Goal: Information Seeking & Learning: Check status

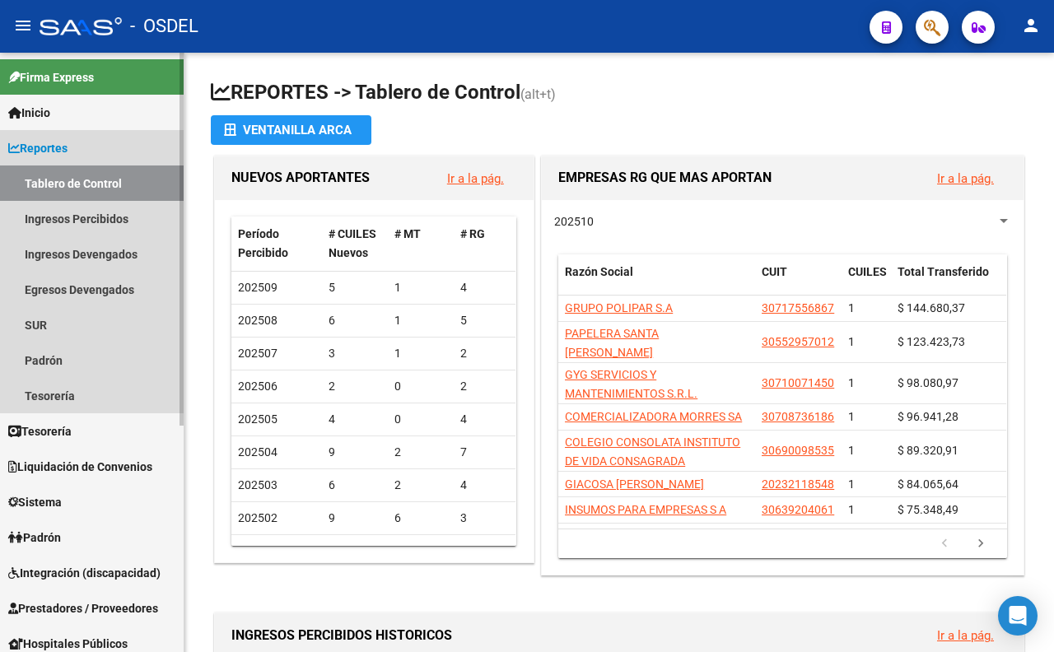
click at [58, 144] on span "Reportes" at bounding box center [37, 148] width 59 height 18
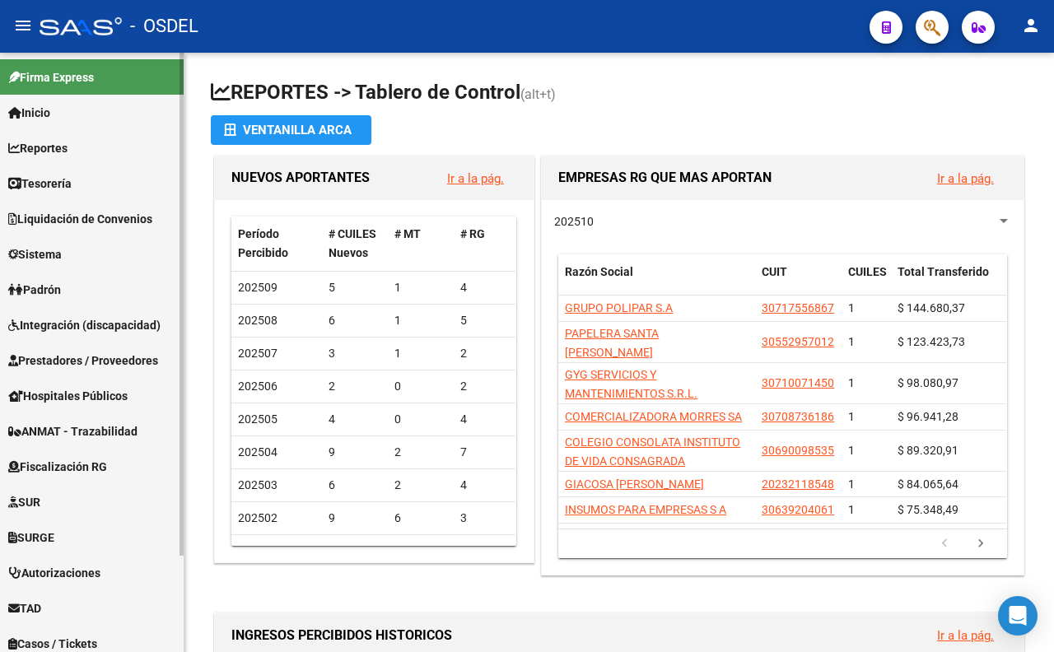
click at [76, 217] on span "Liquidación de Convenios" at bounding box center [80, 219] width 144 height 18
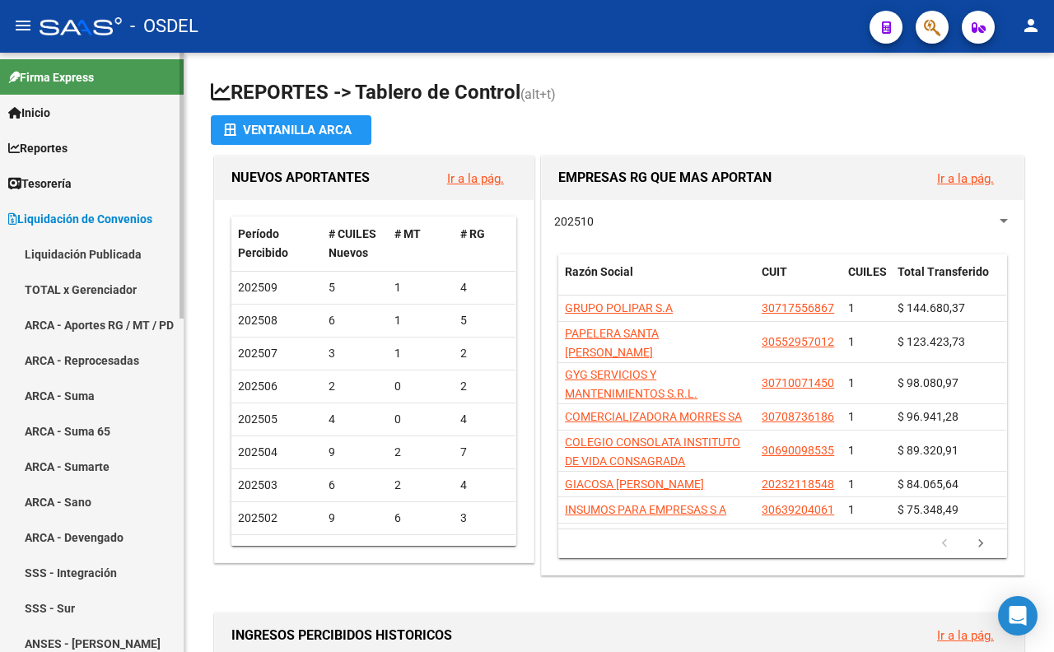
click at [91, 288] on link "TOTAL x Gerenciador" at bounding box center [92, 289] width 184 height 35
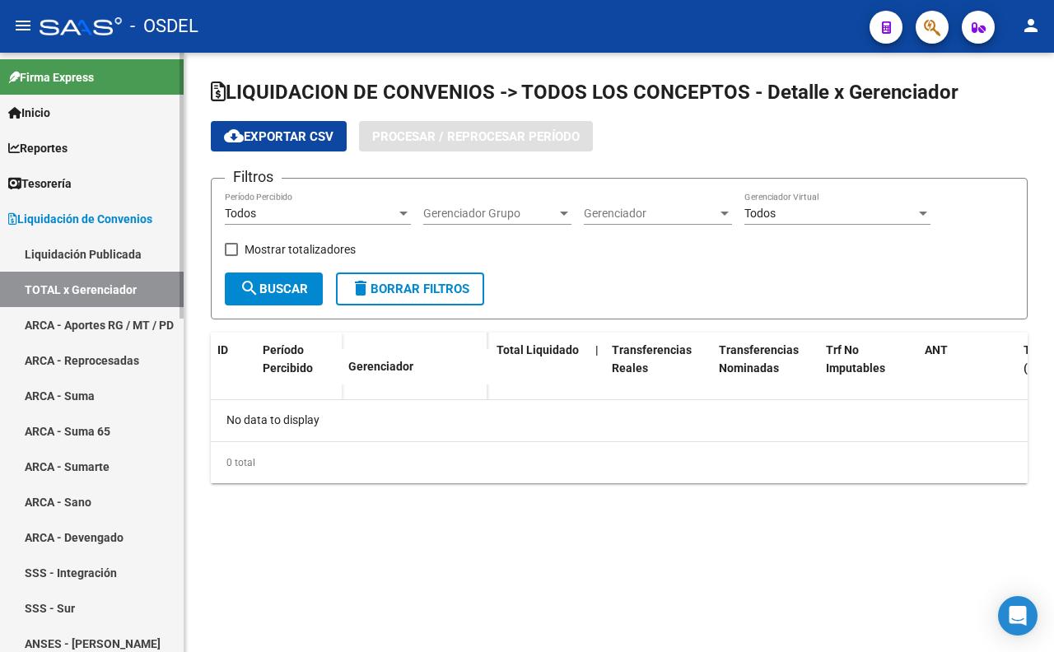
checkbox input "true"
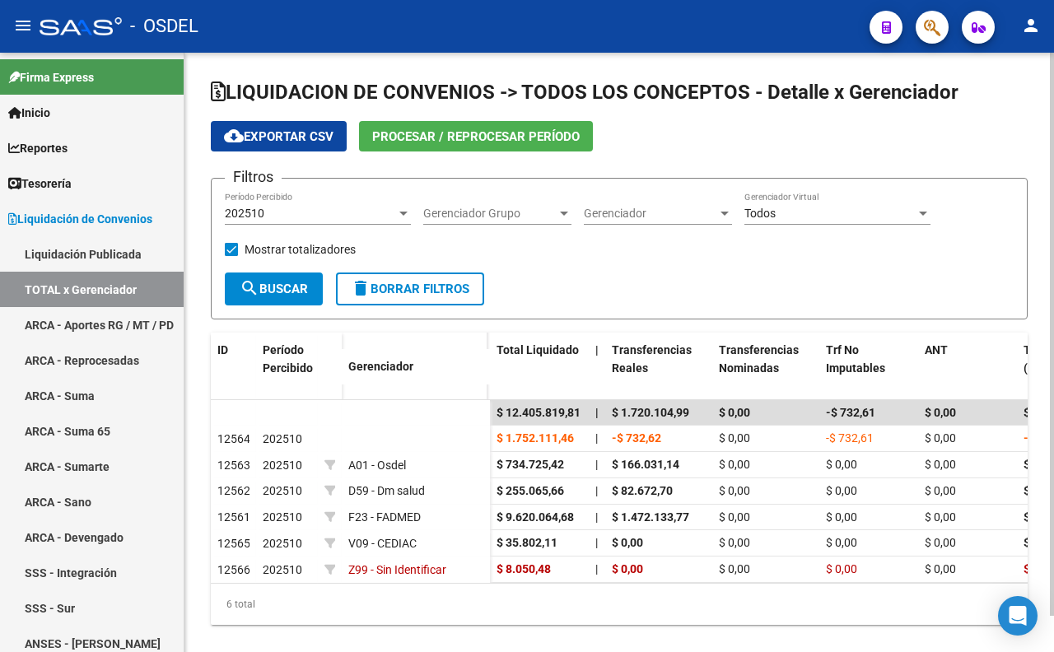
click at [380, 215] on div "202510" at bounding box center [310, 214] width 171 height 14
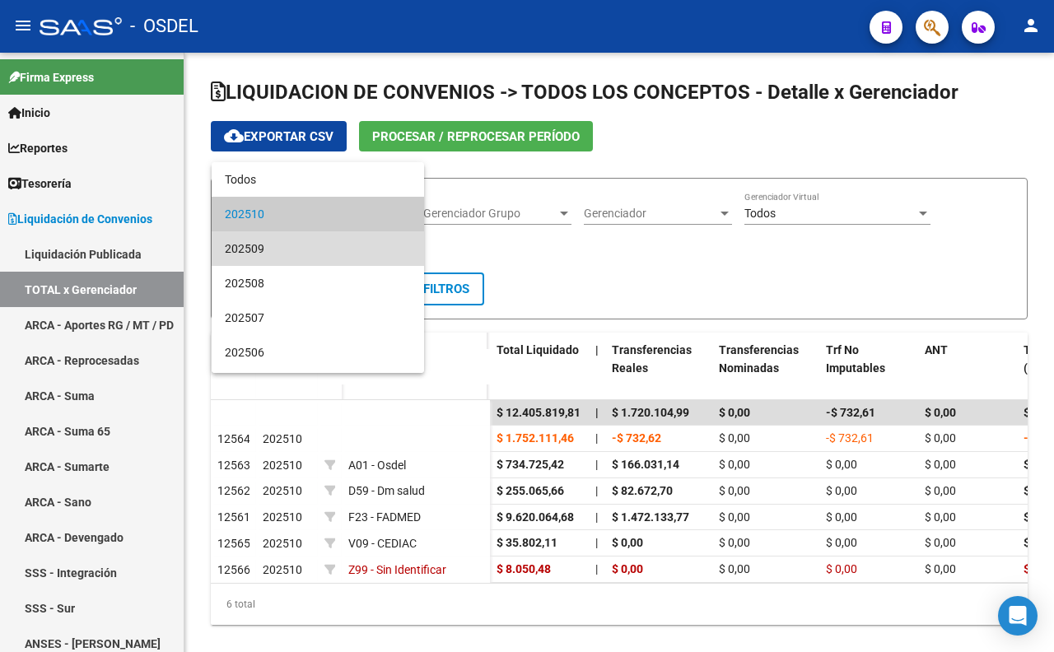
click at [356, 245] on span "202509" at bounding box center [318, 248] width 186 height 35
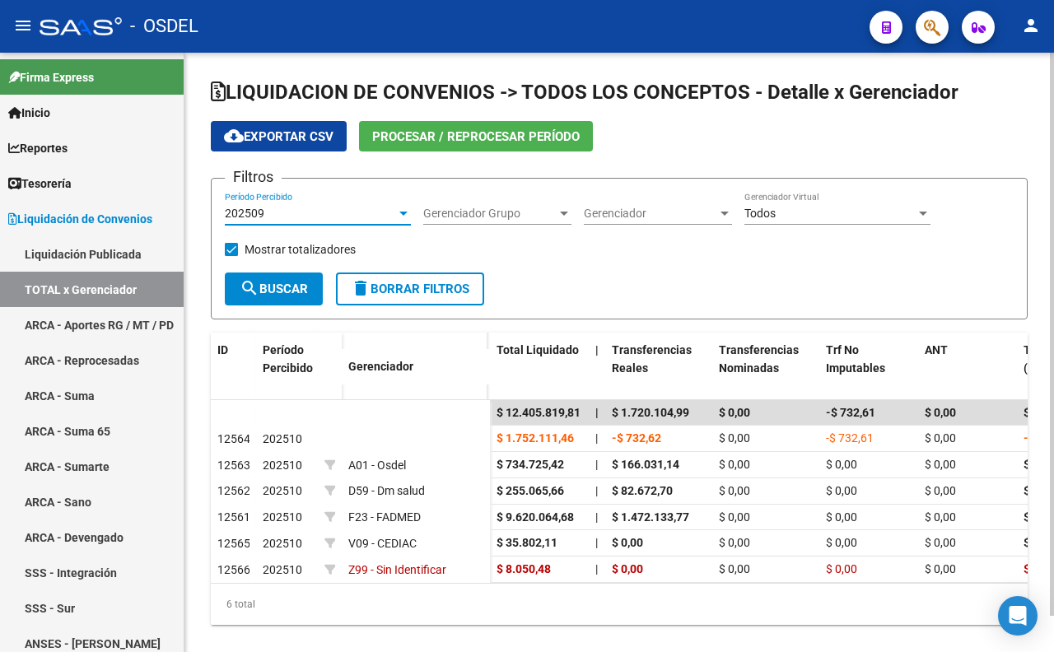
click at [280, 295] on span "search Buscar" at bounding box center [274, 289] width 68 height 15
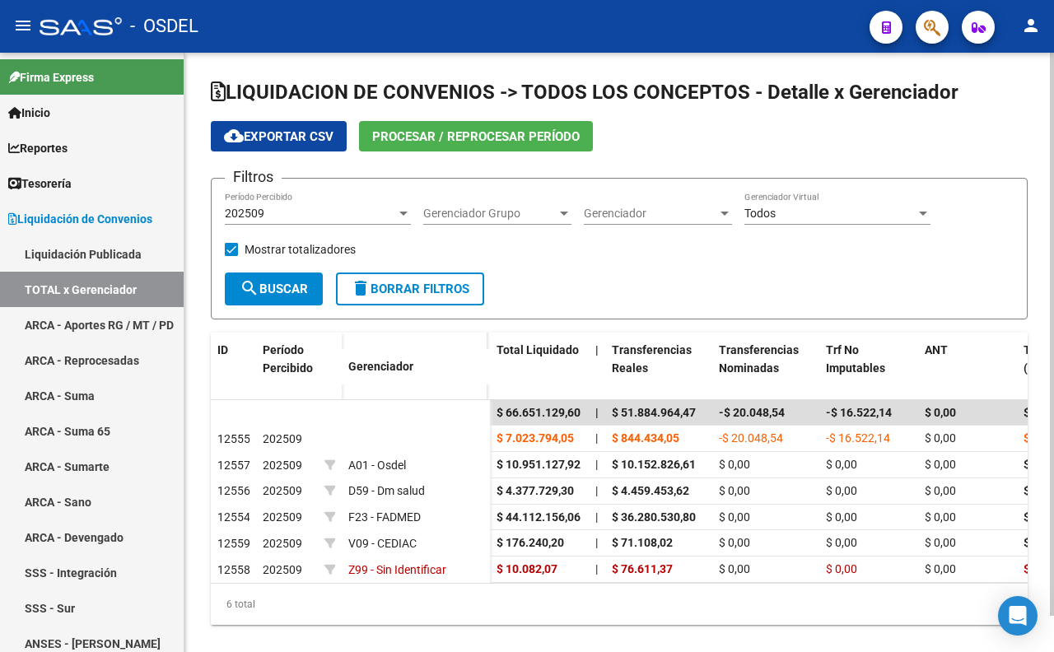
click at [311, 220] on div "202509" at bounding box center [310, 214] width 171 height 14
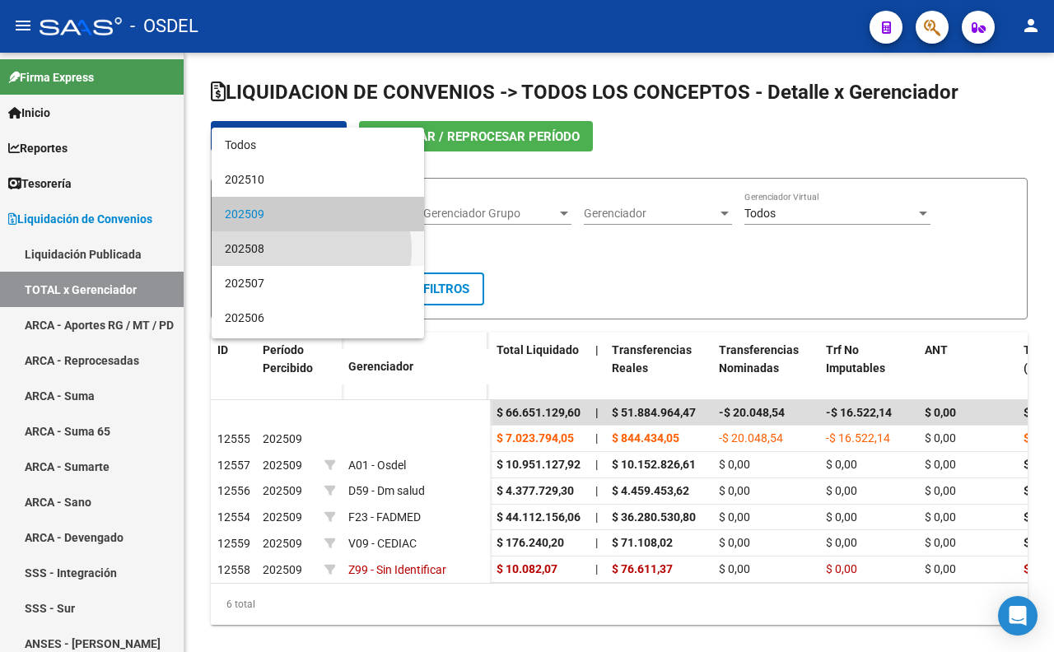
click at [309, 249] on span "202508" at bounding box center [318, 248] width 186 height 35
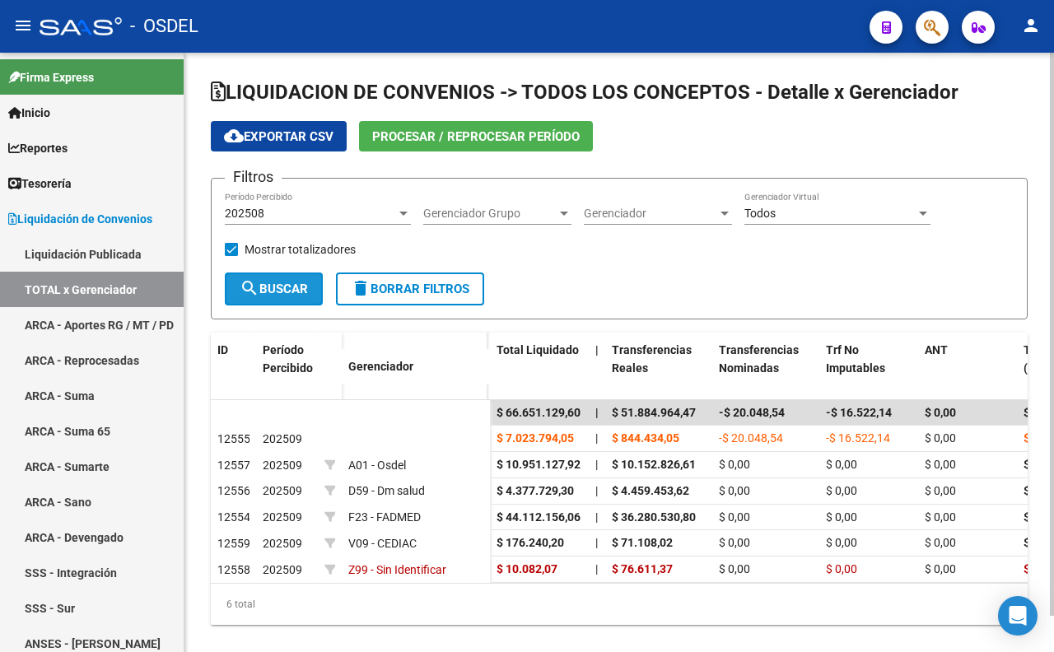
click at [278, 282] on span "search Buscar" at bounding box center [274, 289] width 68 height 15
click at [365, 214] on div "202508" at bounding box center [310, 214] width 171 height 14
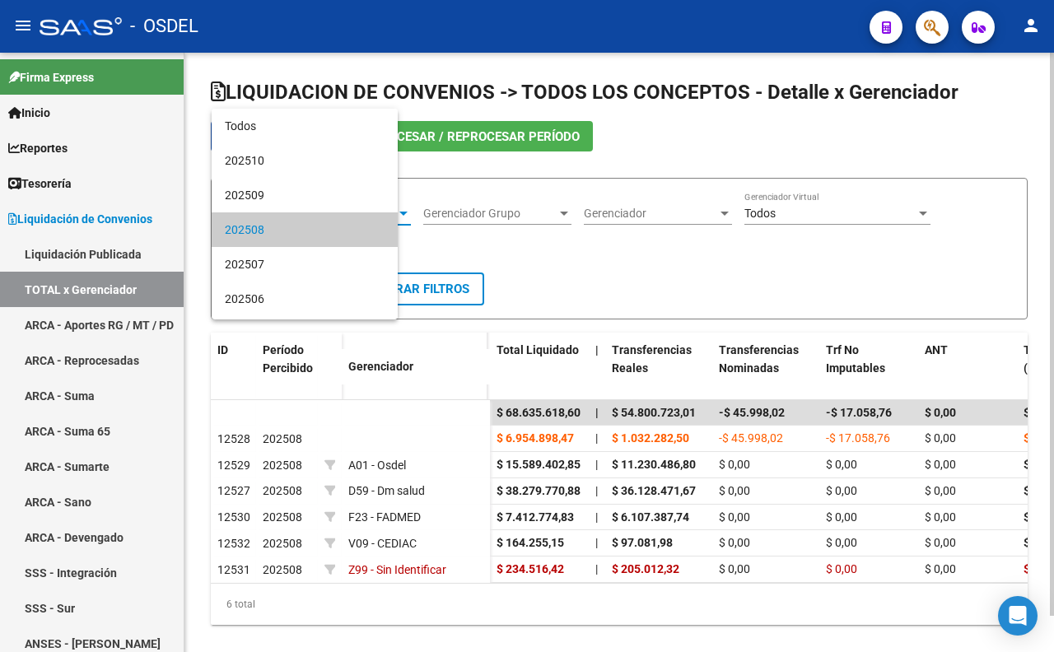
scroll to position [15, 0]
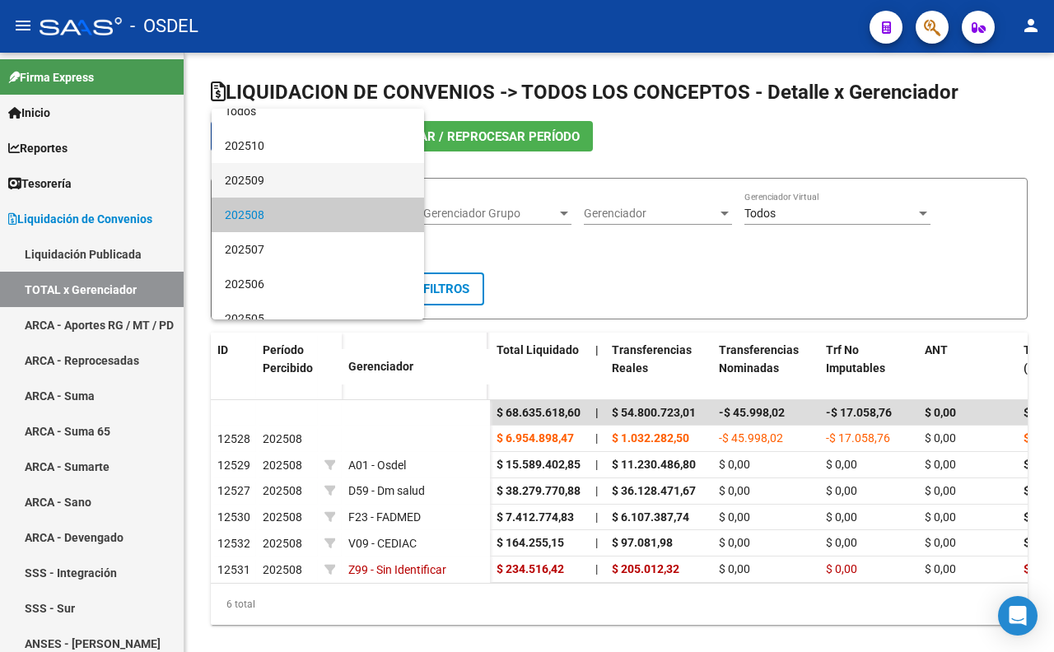
click at [356, 186] on span "202509" at bounding box center [318, 180] width 186 height 35
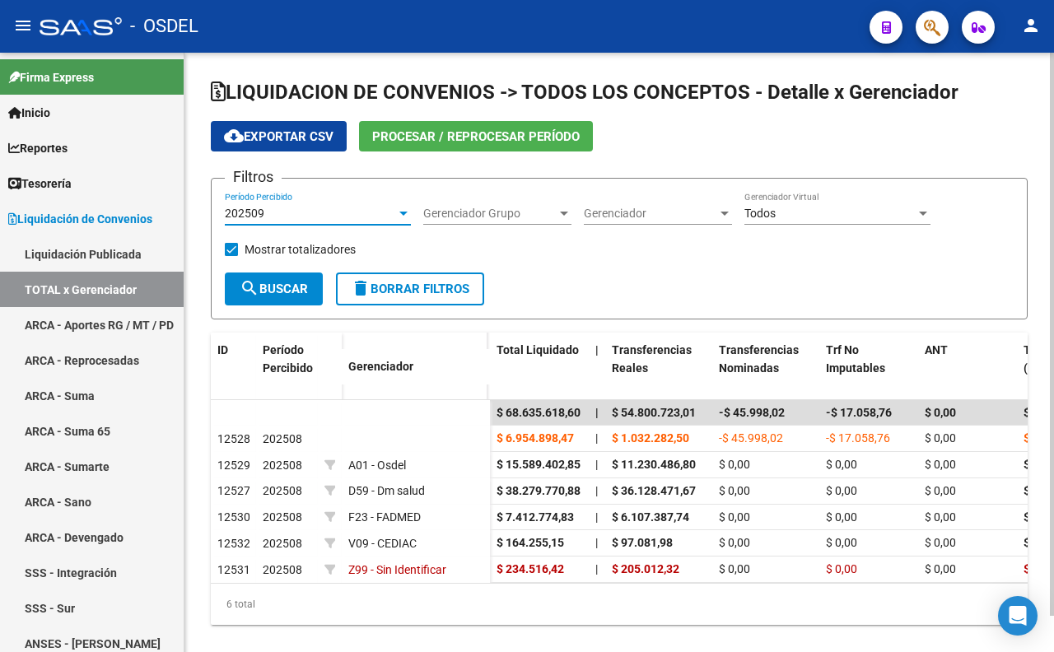
click at [288, 286] on span "search Buscar" at bounding box center [274, 289] width 68 height 15
click at [295, 217] on div "202509" at bounding box center [310, 214] width 171 height 14
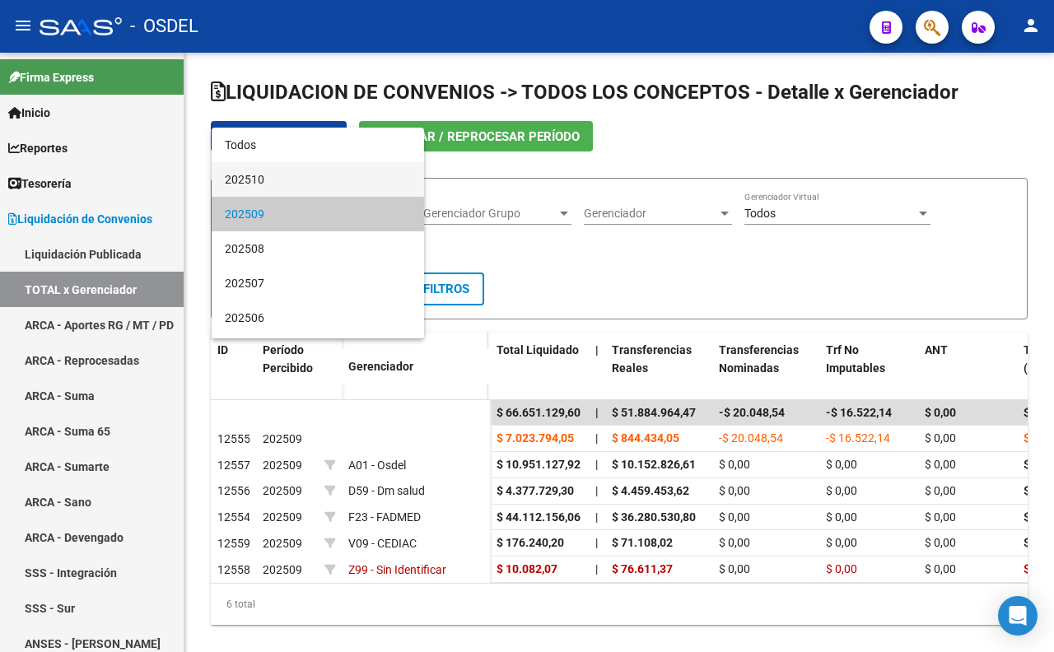
click at [300, 170] on span "202510" at bounding box center [318, 179] width 186 height 35
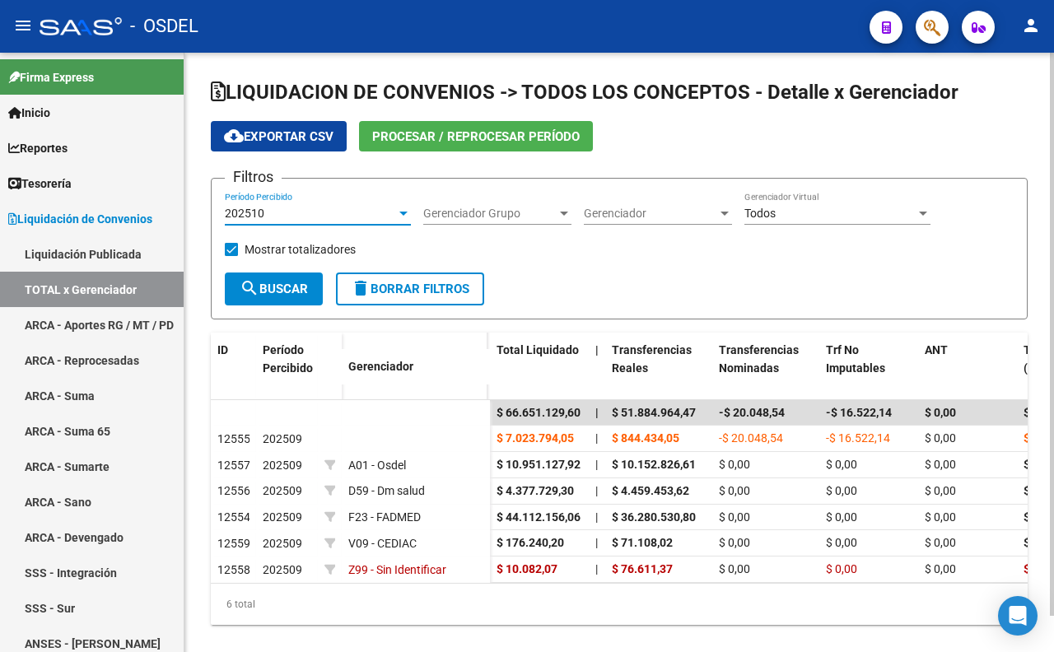
click at [300, 282] on span "search Buscar" at bounding box center [274, 289] width 68 height 15
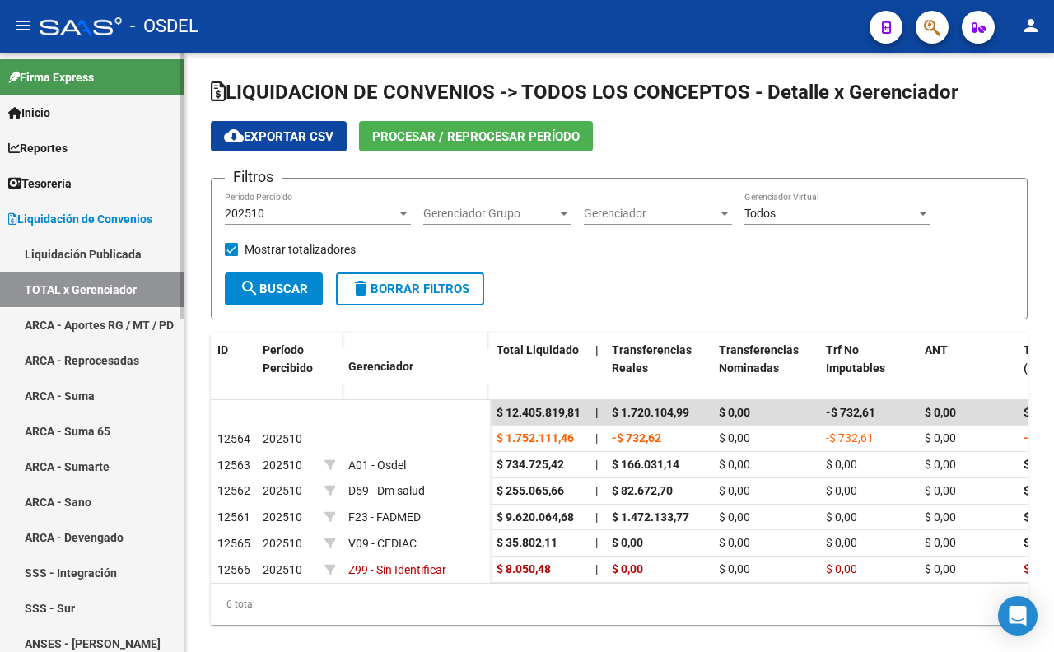
click at [116, 319] on link "ARCA - Aportes RG / MT / PD" at bounding box center [92, 324] width 184 height 35
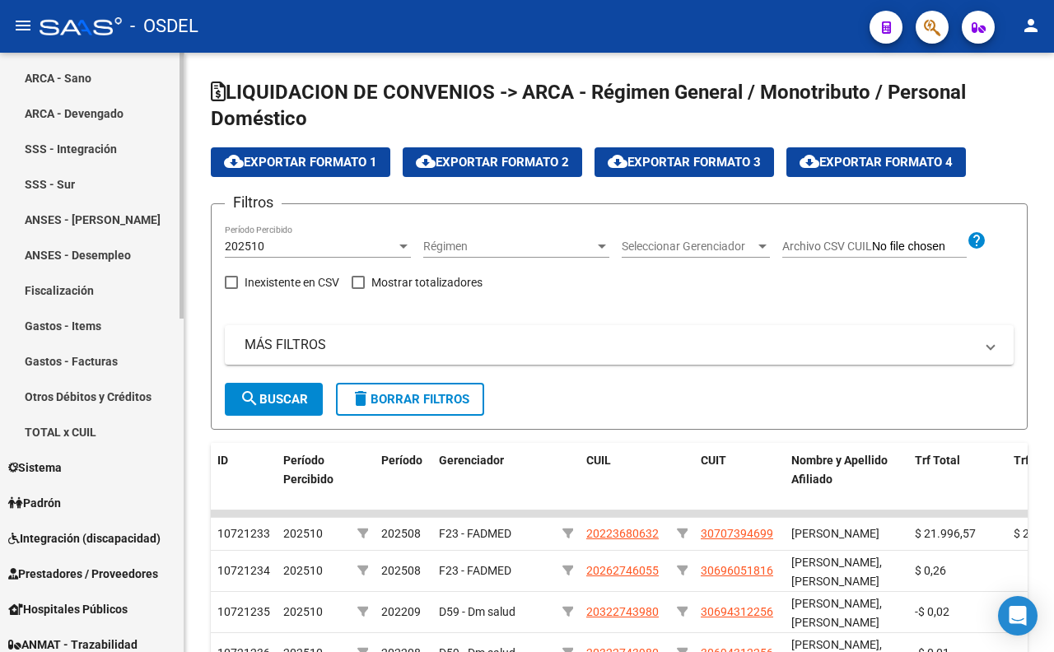
scroll to position [457, 0]
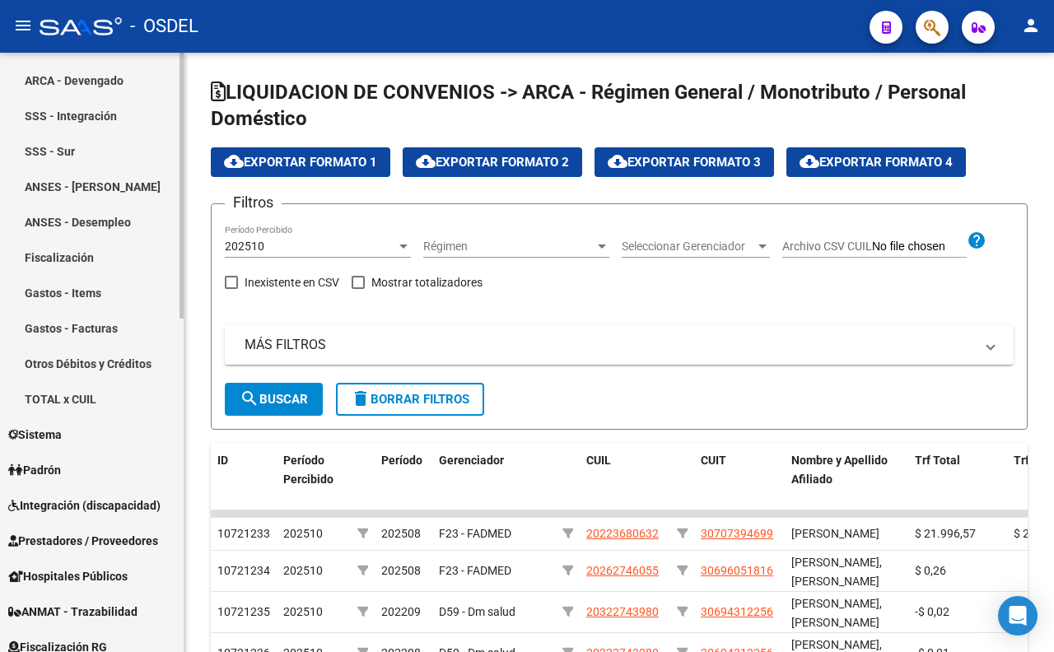
click at [53, 470] on span "Padrón" at bounding box center [34, 470] width 53 height 18
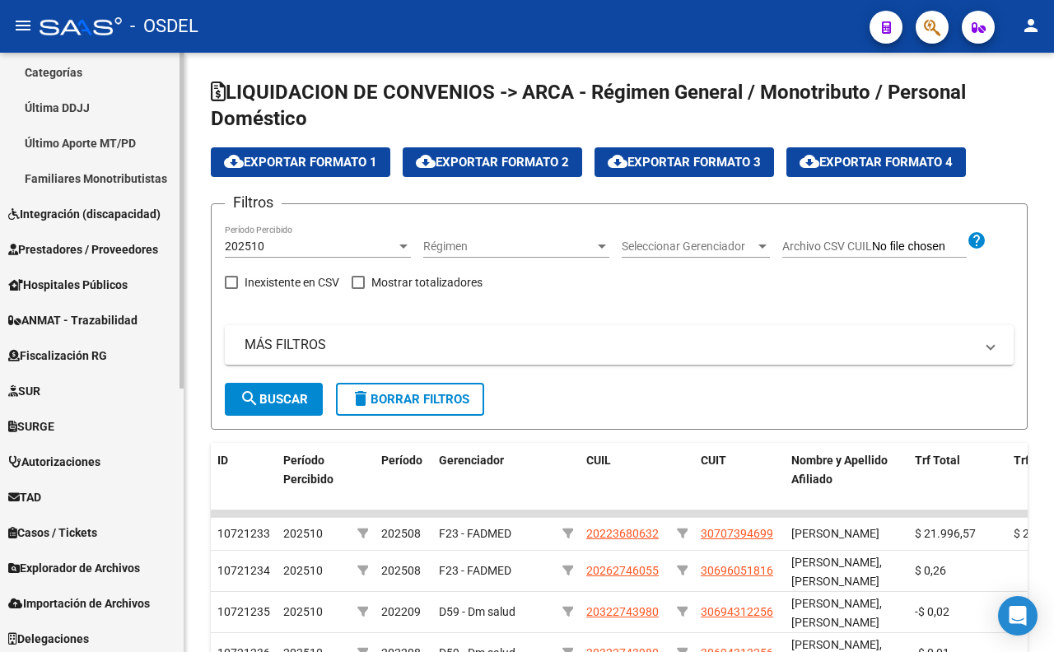
scroll to position [468, 0]
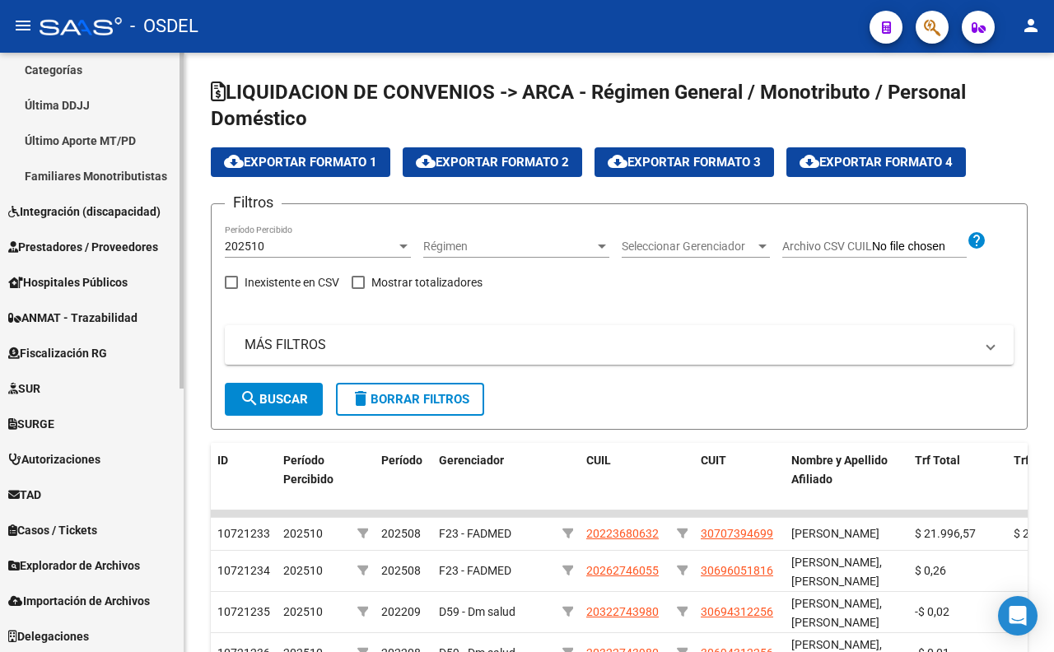
click at [54, 489] on link "TAD" at bounding box center [92, 494] width 184 height 35
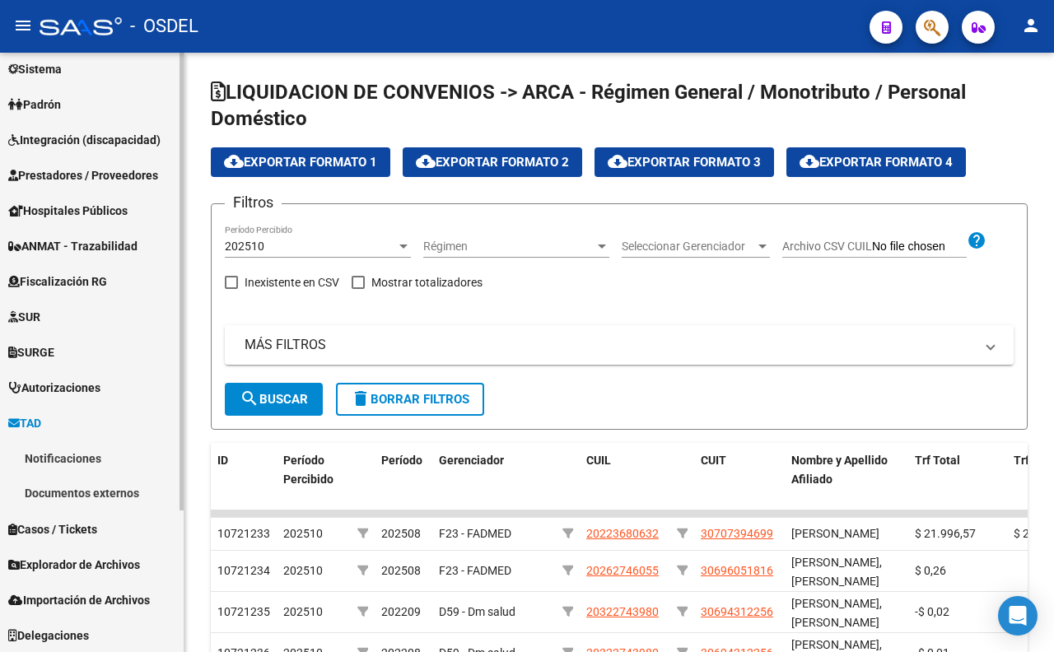
scroll to position [185, 0]
click at [67, 461] on link "Notificaciones" at bounding box center [92, 457] width 184 height 35
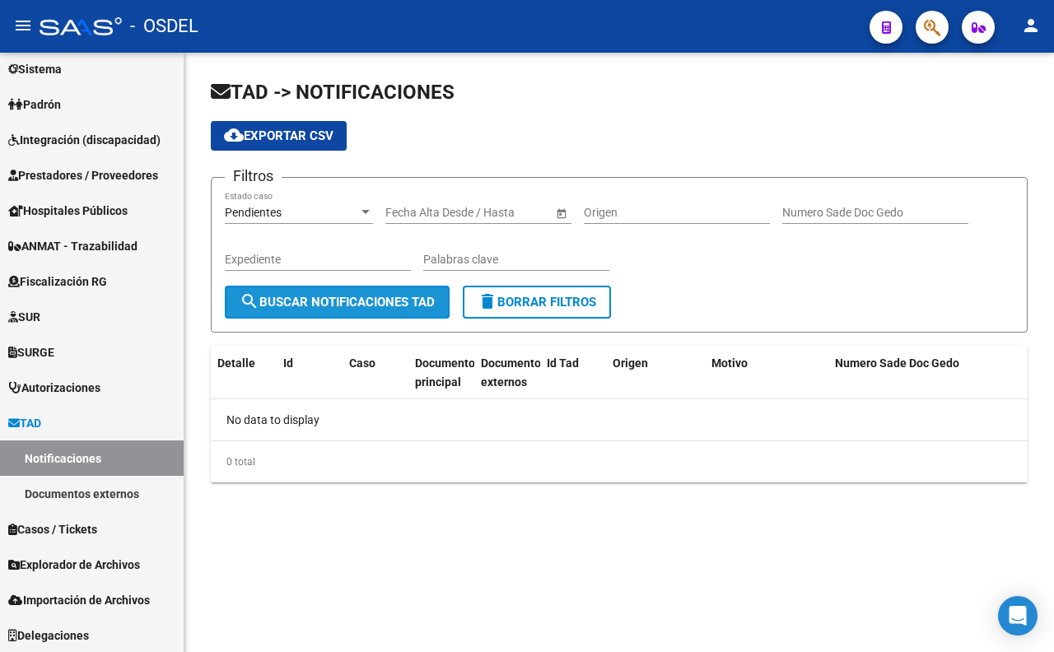
click at [340, 301] on span "search Buscar Notificaciones TAD" at bounding box center [337, 302] width 195 height 15
click at [347, 210] on div "Pendientes" at bounding box center [291, 213] width 133 height 14
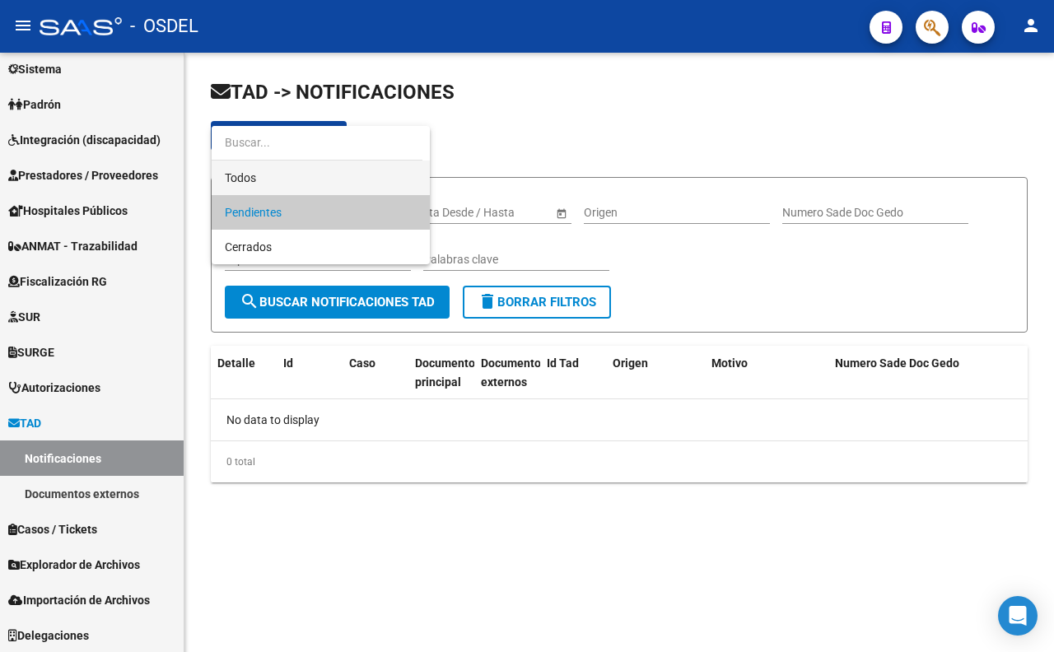
click at [346, 193] on span "Todos" at bounding box center [321, 178] width 192 height 35
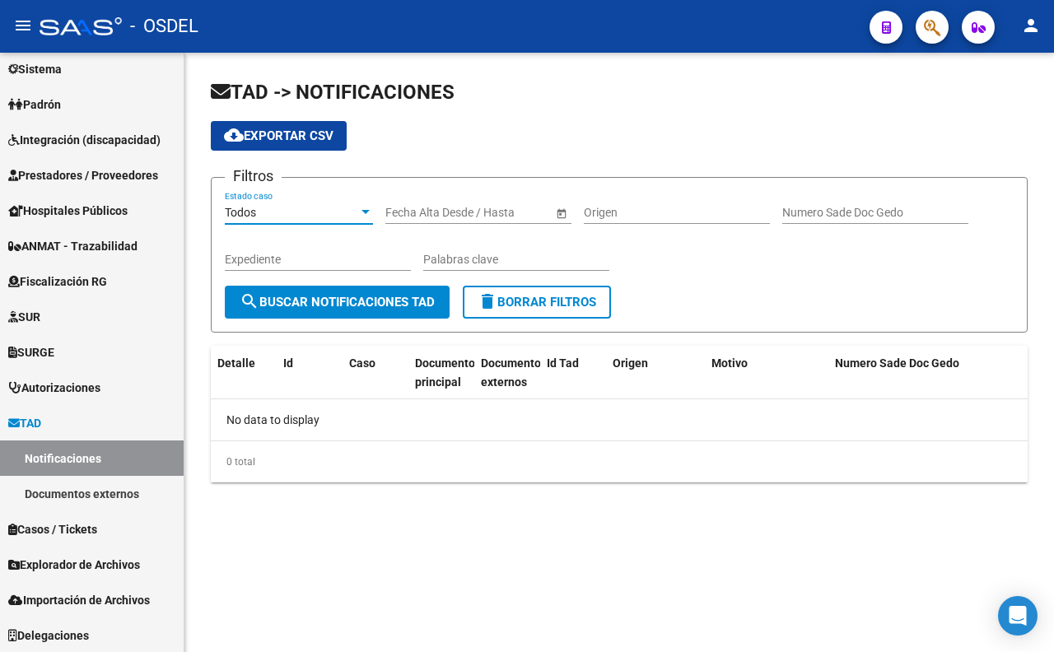
click at [342, 318] on form "Filtros Todos Estado caso Fecha inicio – Fecha fin Fecha Alta Desde / Hasta Ori…" at bounding box center [619, 255] width 817 height 156
click at [342, 302] on span "search Buscar Notificaciones TAD" at bounding box center [337, 302] width 195 height 15
click at [316, 227] on div "Todos Estado caso" at bounding box center [299, 214] width 148 height 47
click at [315, 215] on div "Todos" at bounding box center [291, 213] width 133 height 14
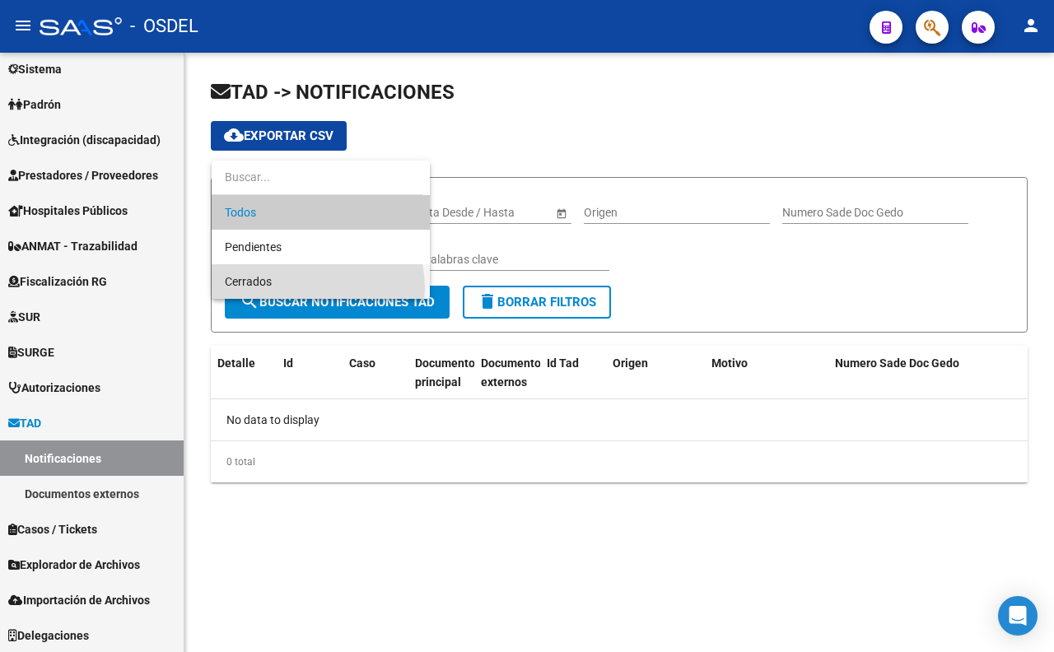
click at [302, 288] on span "Cerrados" at bounding box center [321, 281] width 192 height 35
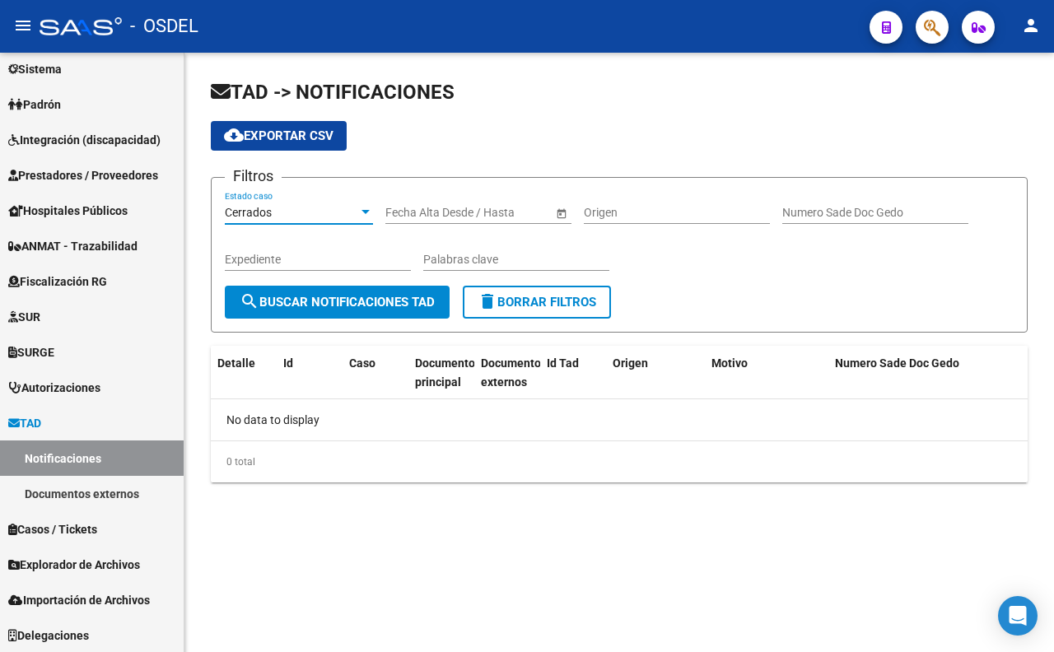
click at [301, 296] on span "search Buscar Notificaciones TAD" at bounding box center [337, 302] width 195 height 15
click at [127, 181] on span "Prestadores / Proveedores" at bounding box center [83, 175] width 150 height 18
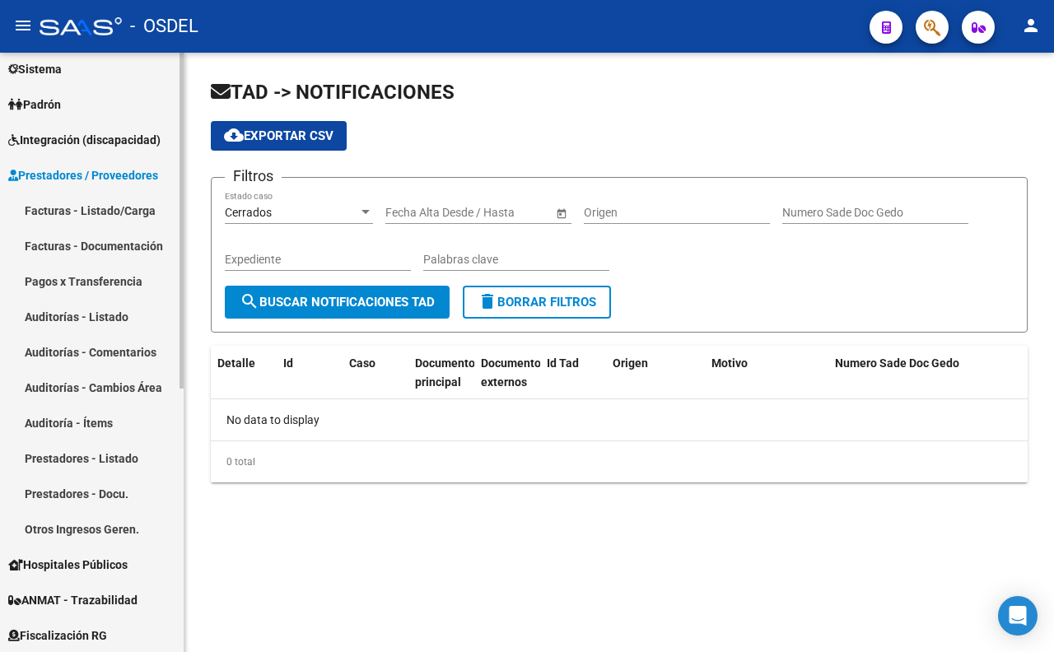
click at [127, 216] on link "Facturas - Listado/Carga" at bounding box center [92, 210] width 184 height 35
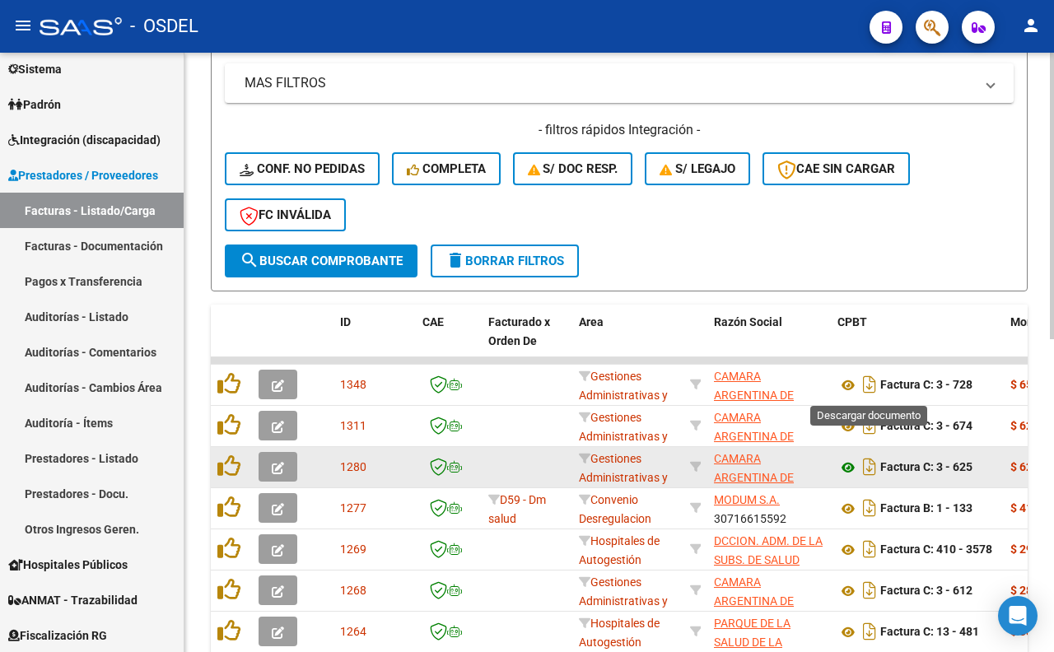
scroll to position [457, 0]
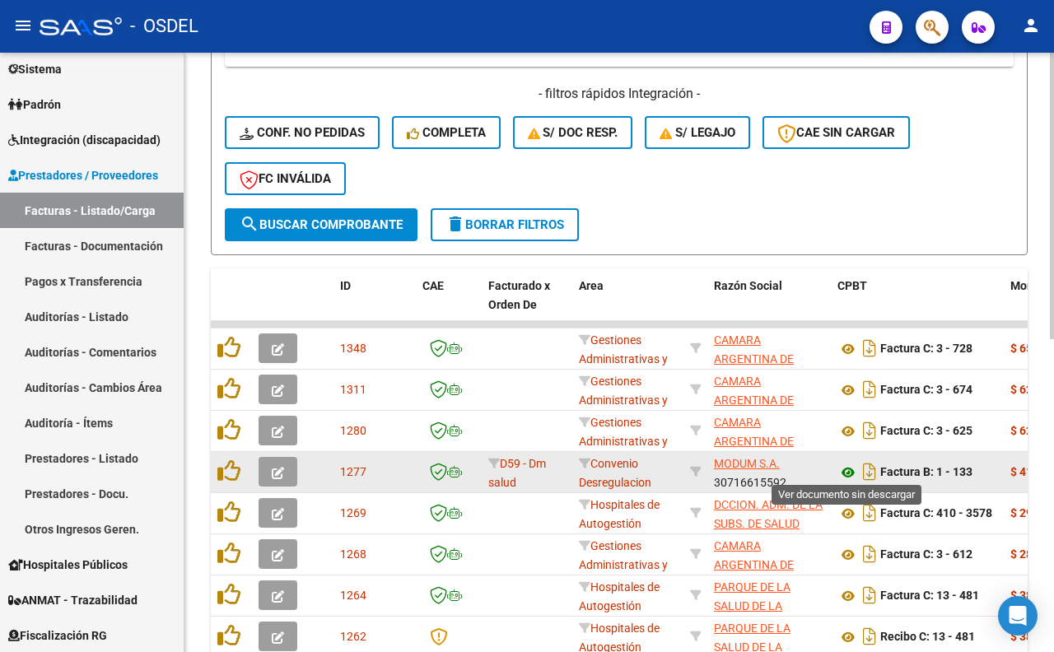
click at [842, 466] on icon at bounding box center [847, 473] width 21 height 20
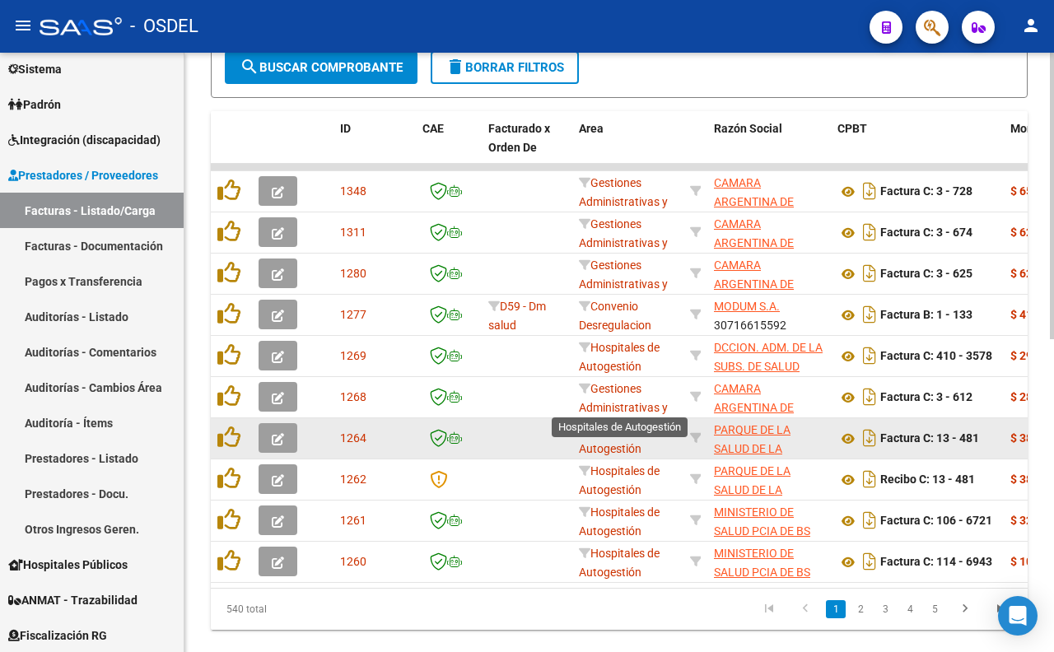
scroll to position [654, 0]
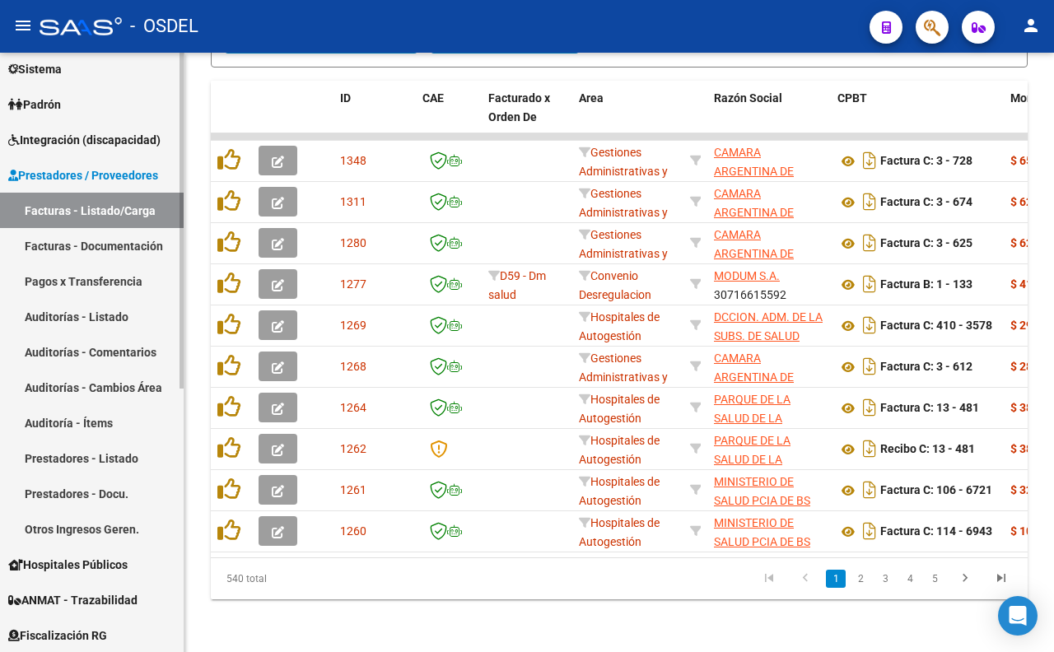
click at [70, 255] on link "Facturas - Documentación" at bounding box center [92, 245] width 184 height 35
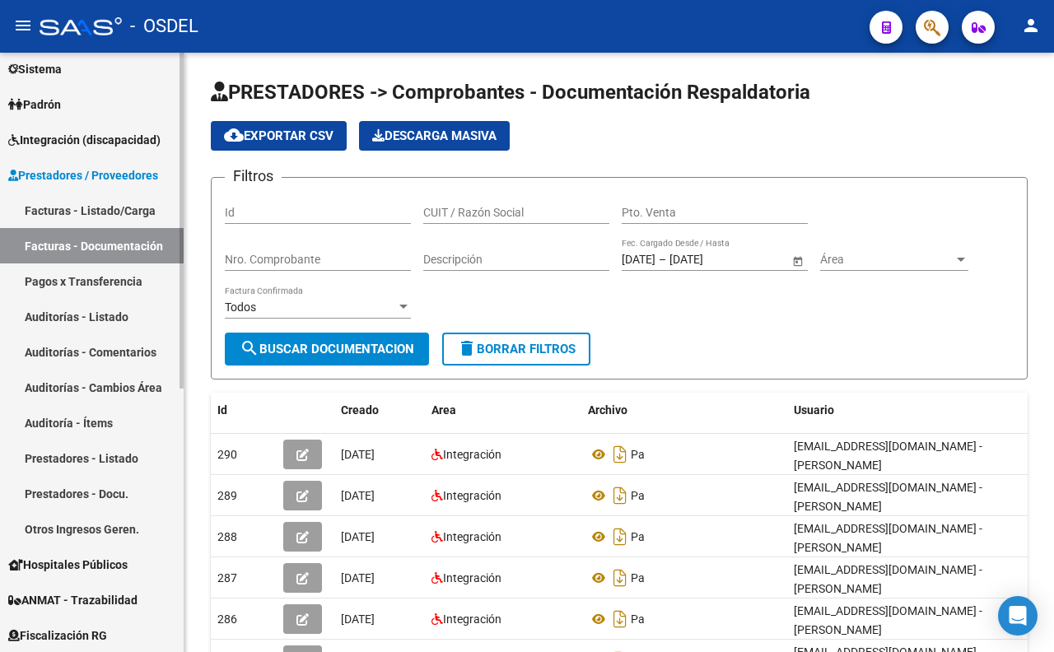
click at [133, 208] on link "Facturas - Listado/Carga" at bounding box center [92, 210] width 184 height 35
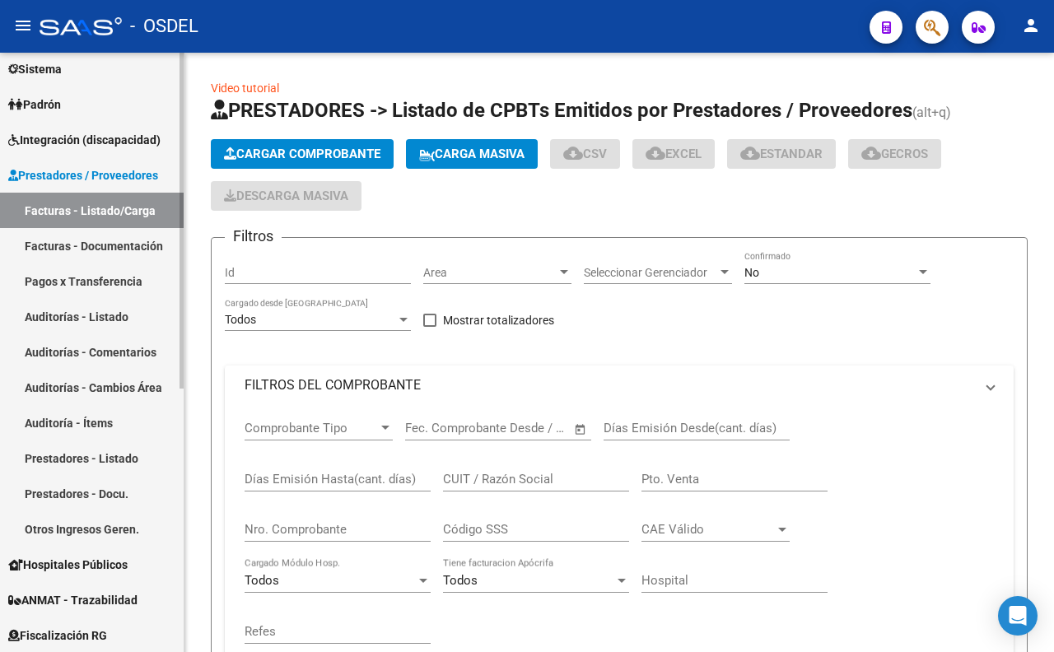
click at [119, 133] on span "Integración (discapacidad)" at bounding box center [84, 140] width 152 height 18
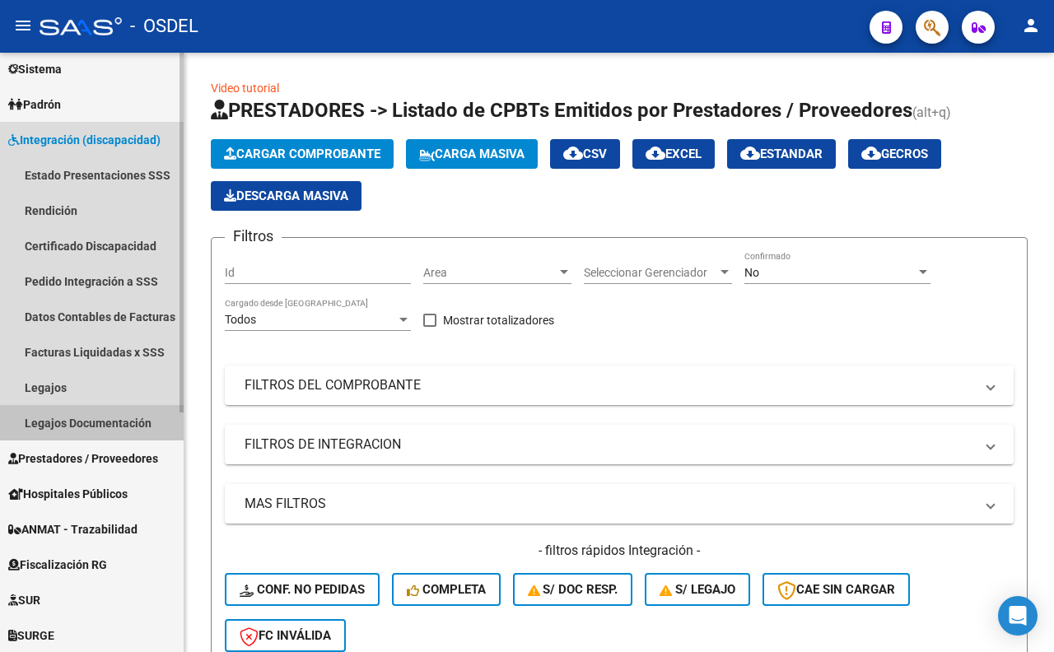
click at [107, 425] on link "Legajos Documentación" at bounding box center [92, 422] width 184 height 35
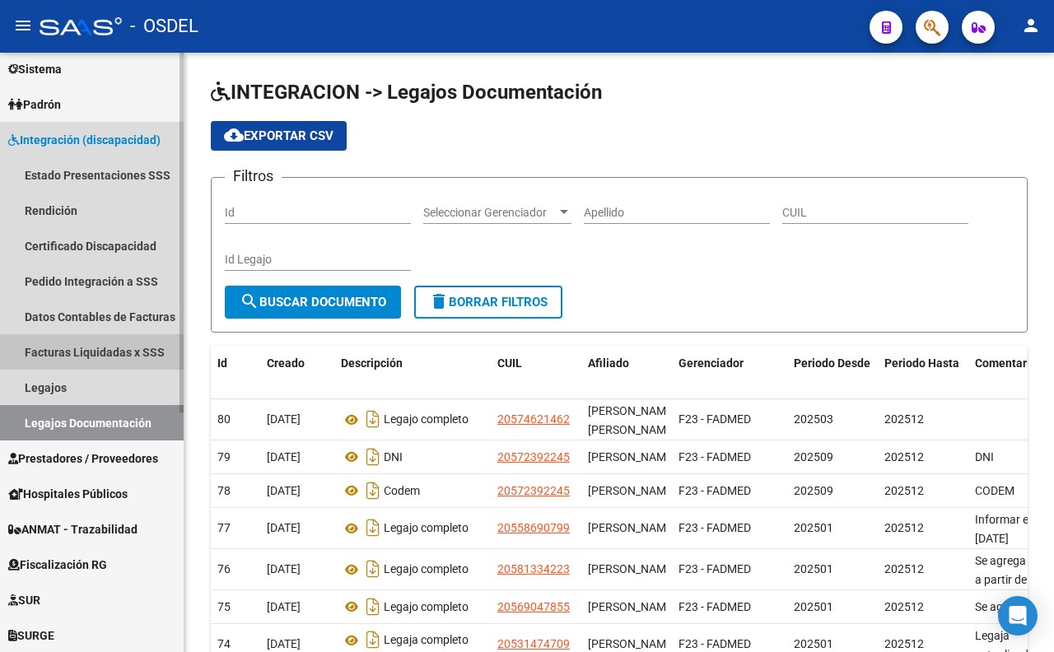
click at [85, 358] on link "Facturas Liquidadas x SSS" at bounding box center [92, 351] width 184 height 35
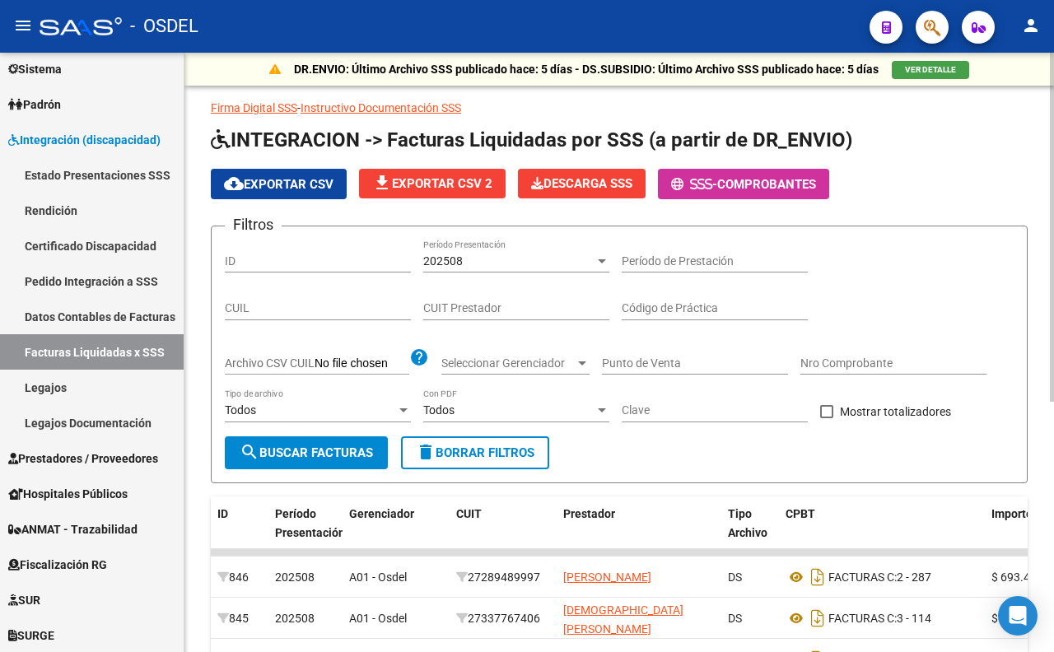
click at [499, 260] on div "202508" at bounding box center [508, 261] width 171 height 14
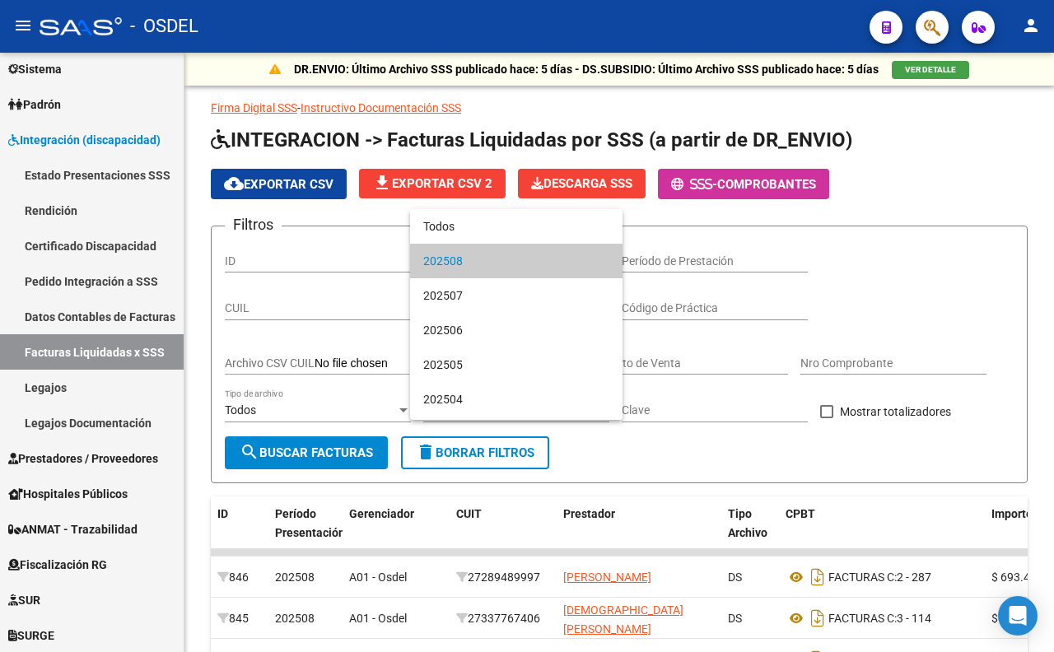
click at [487, 261] on span "202508" at bounding box center [516, 261] width 186 height 35
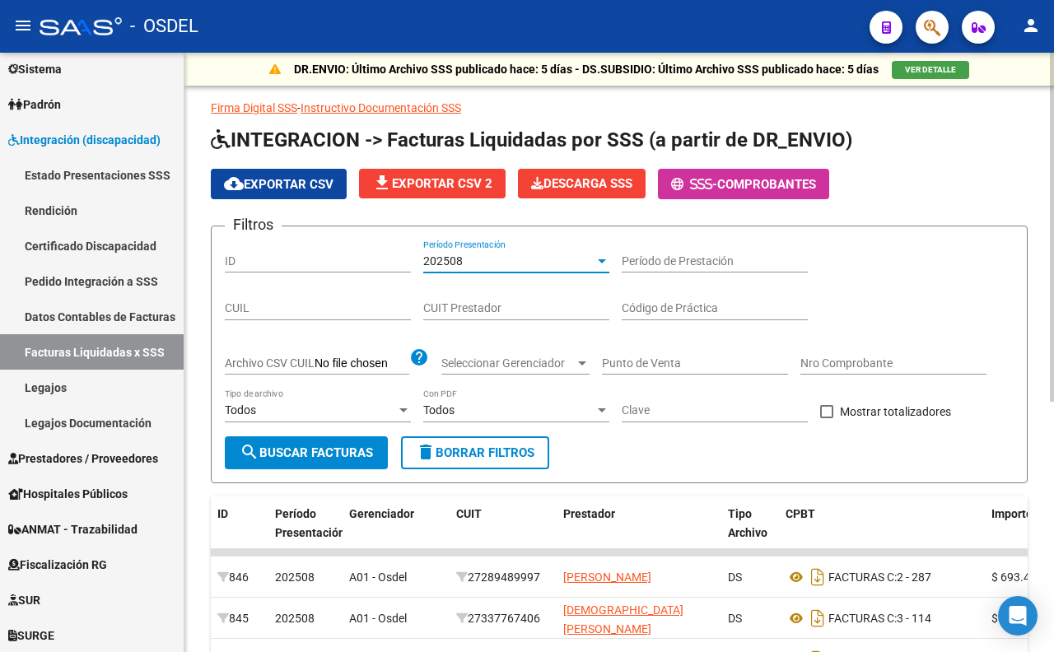
click at [343, 447] on span "search Buscar Facturas" at bounding box center [306, 452] width 133 height 15
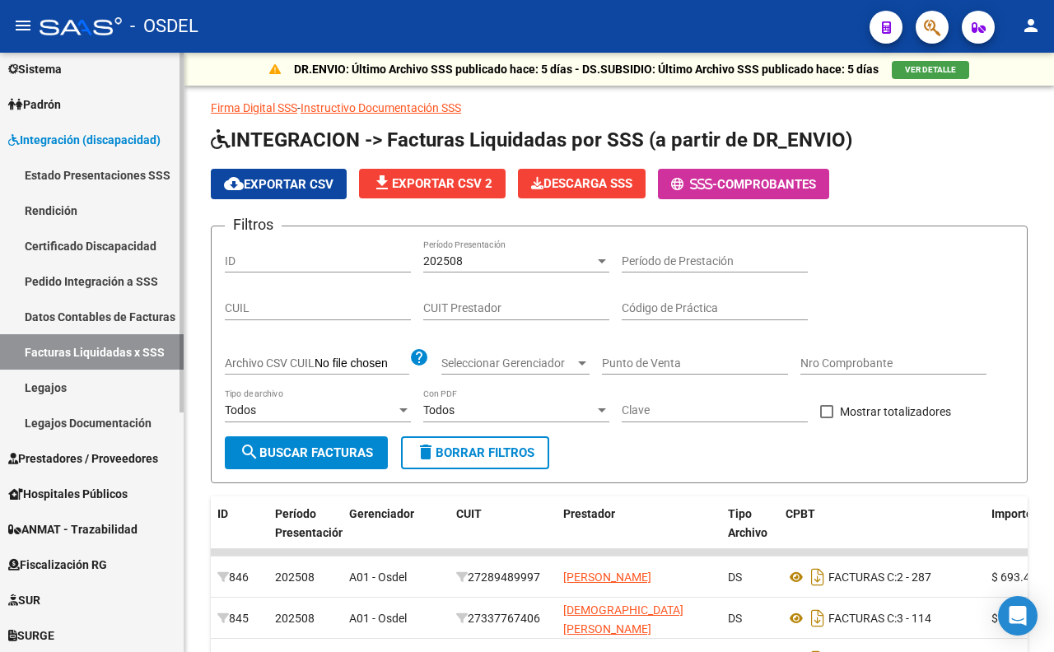
click at [87, 114] on link "Padrón" at bounding box center [92, 103] width 184 height 35
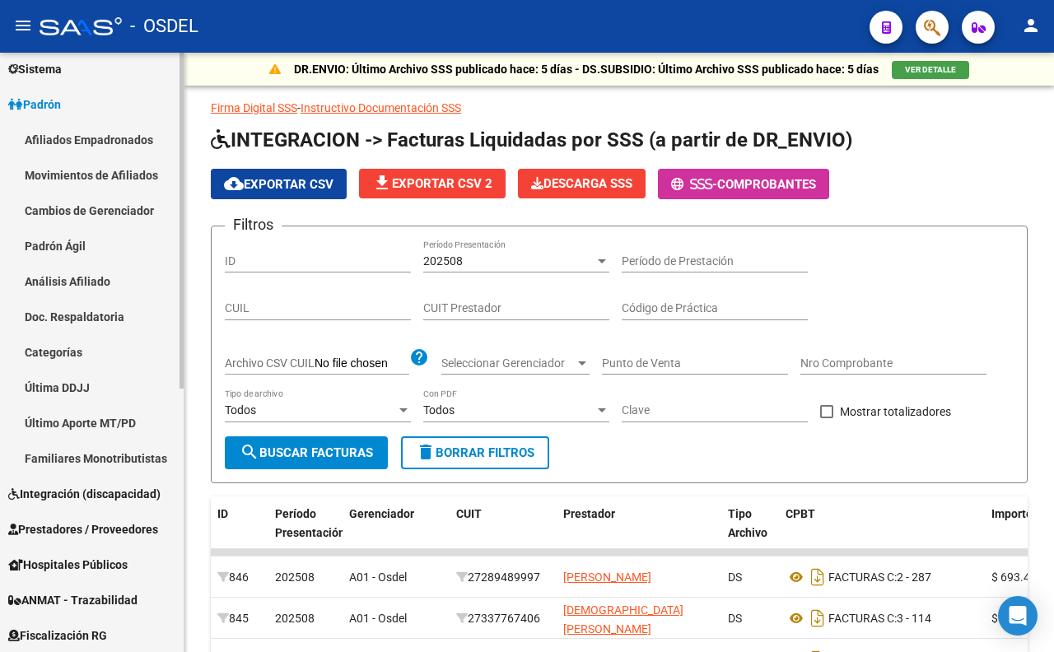
click at [54, 141] on link "Afiliados Empadronados" at bounding box center [92, 139] width 184 height 35
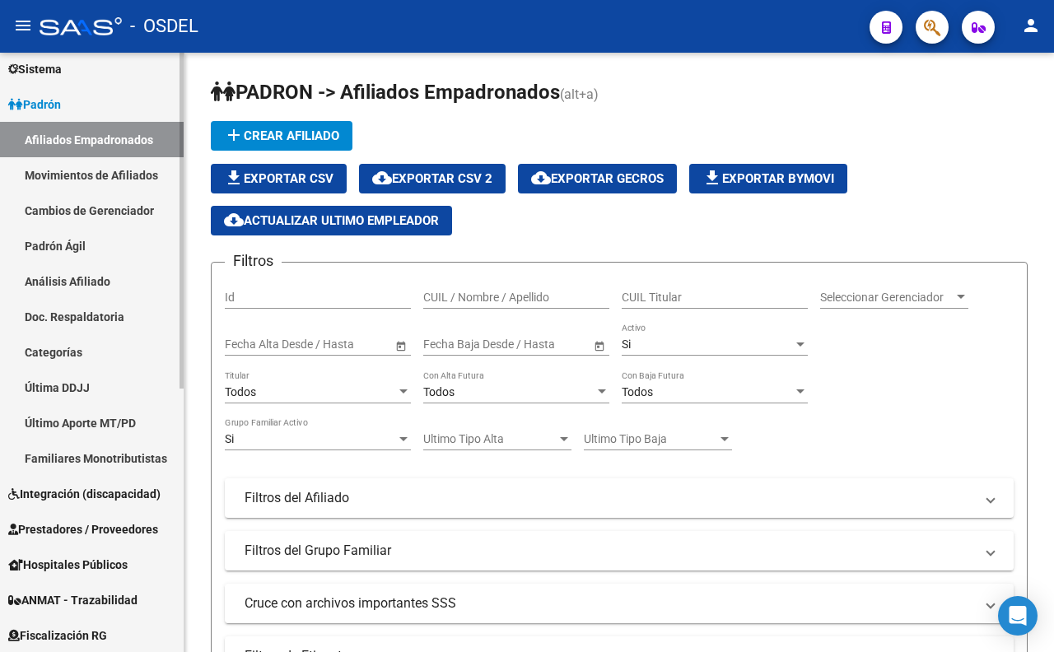
click at [109, 178] on link "Movimientos de Afiliados" at bounding box center [92, 174] width 184 height 35
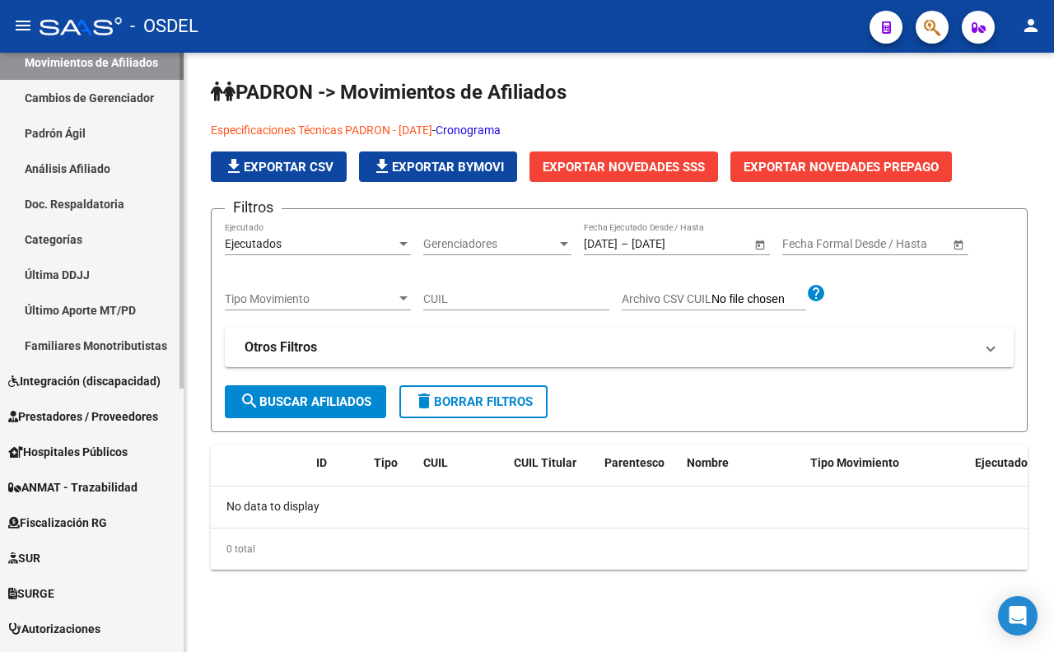
scroll to position [468, 0]
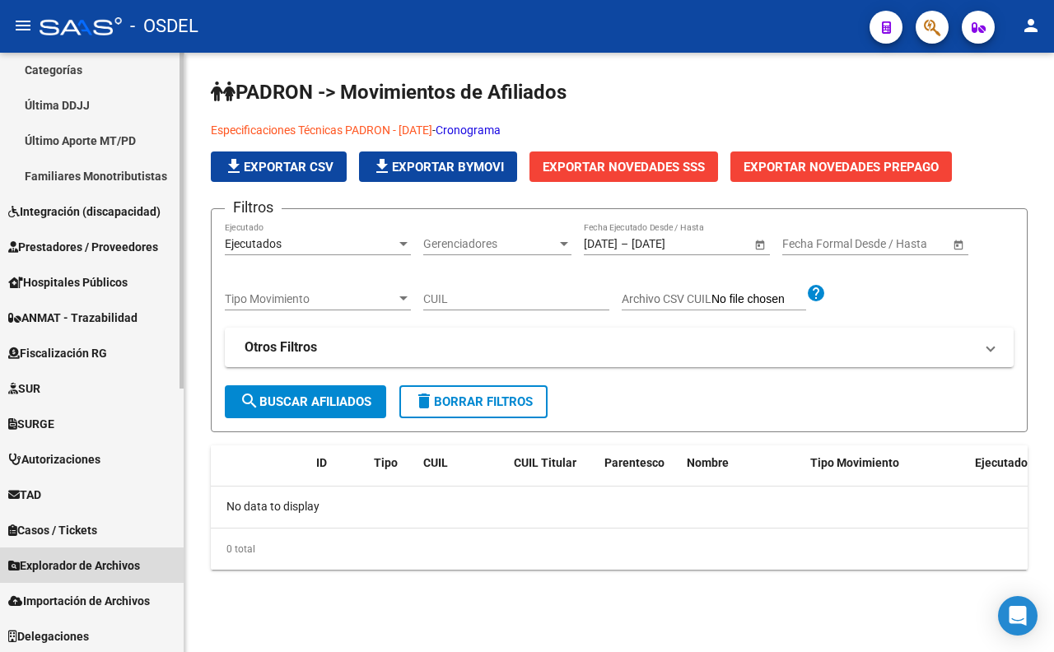
click at [105, 573] on link "Explorador de Archivos" at bounding box center [92, 564] width 184 height 35
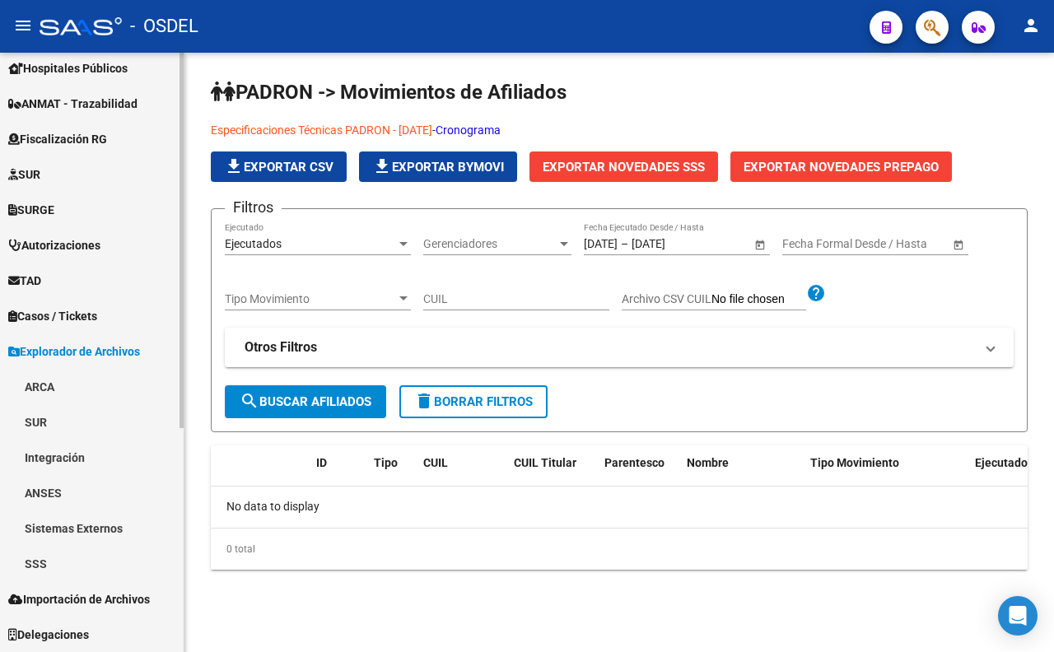
scroll to position [327, 0]
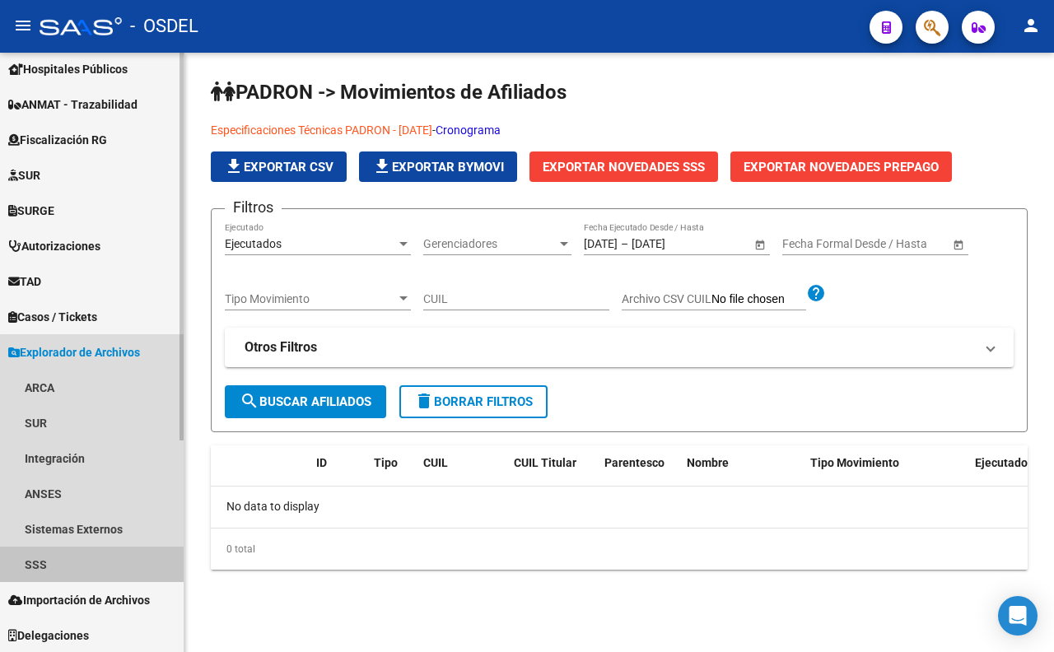
click at [105, 573] on link "SSS" at bounding box center [92, 564] width 184 height 35
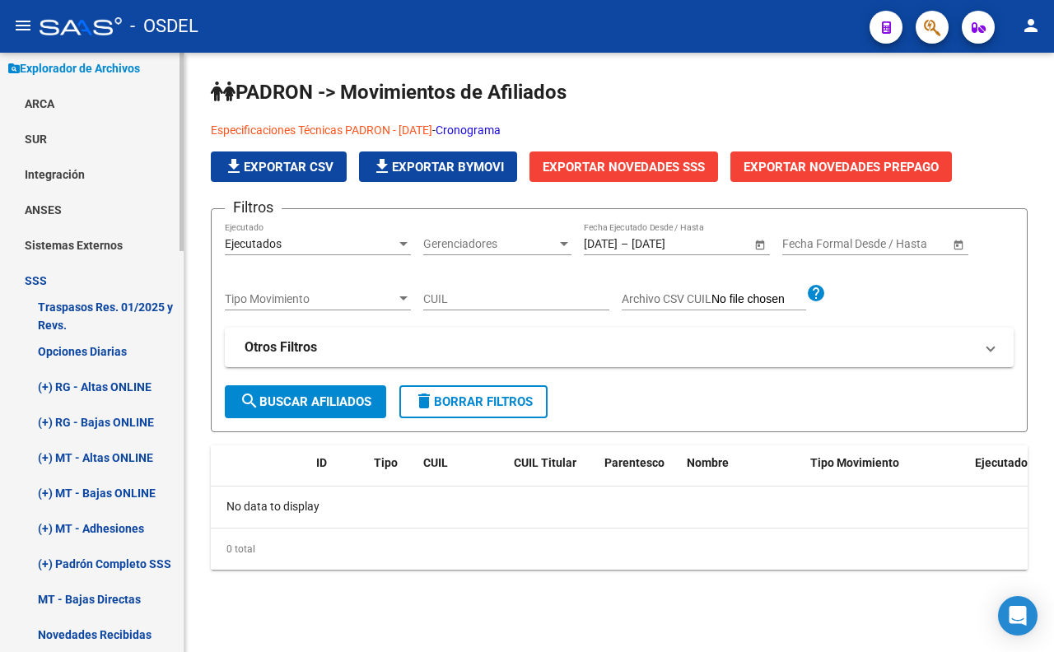
scroll to position [602, 0]
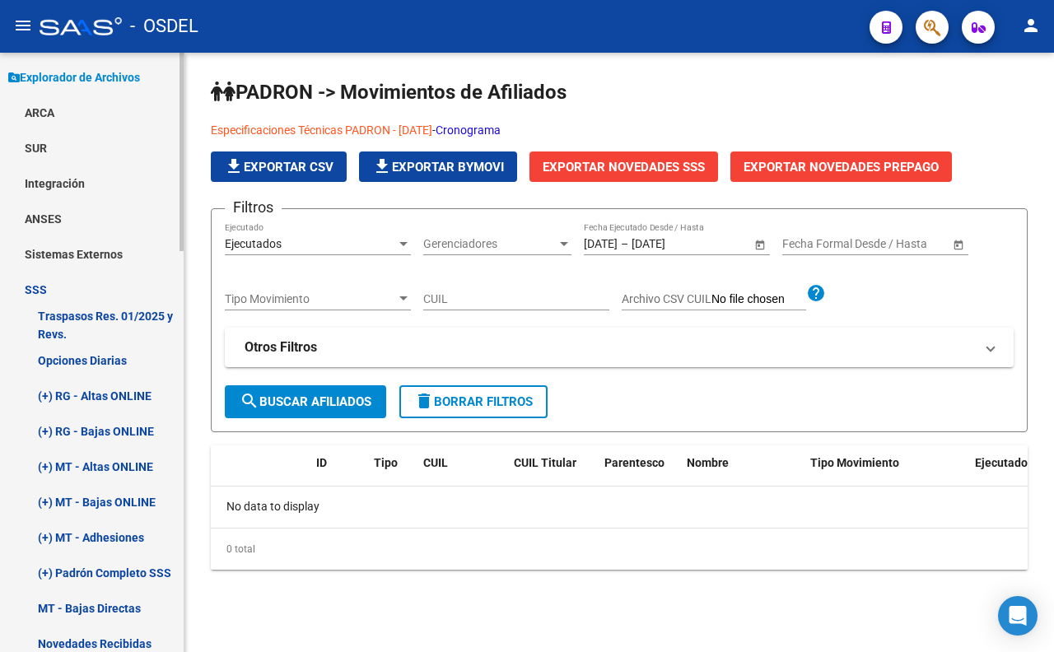
click at [107, 389] on link "(+) RG - Altas ONLINE" at bounding box center [92, 395] width 184 height 35
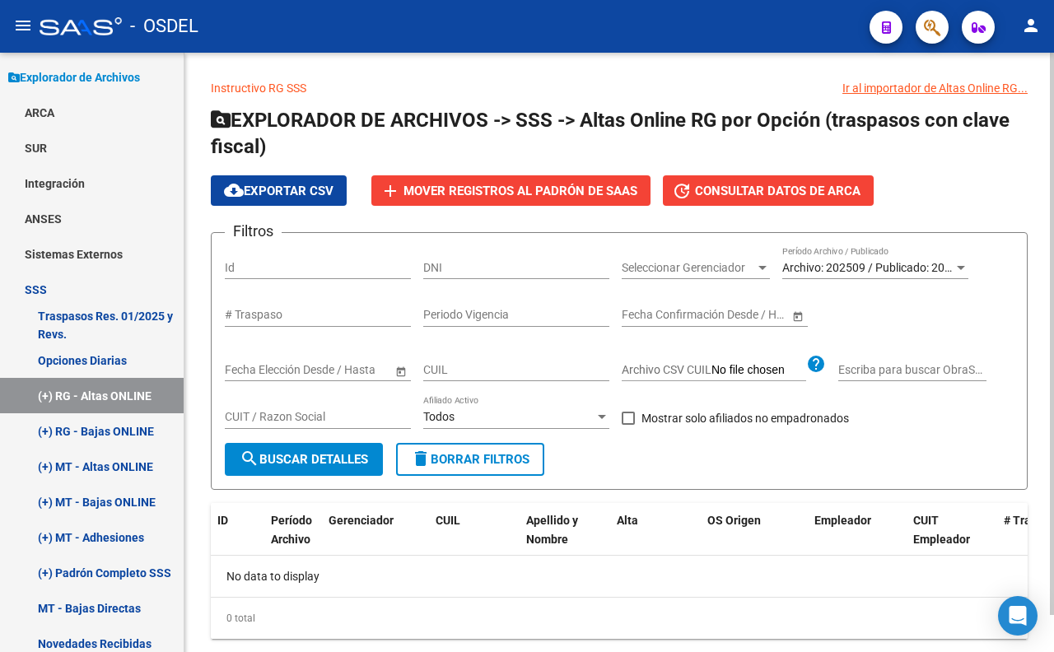
click at [331, 461] on span "search Buscar Detalles" at bounding box center [304, 459] width 128 height 15
click at [105, 422] on link "(+) RG - Bajas ONLINE" at bounding box center [92, 430] width 184 height 35
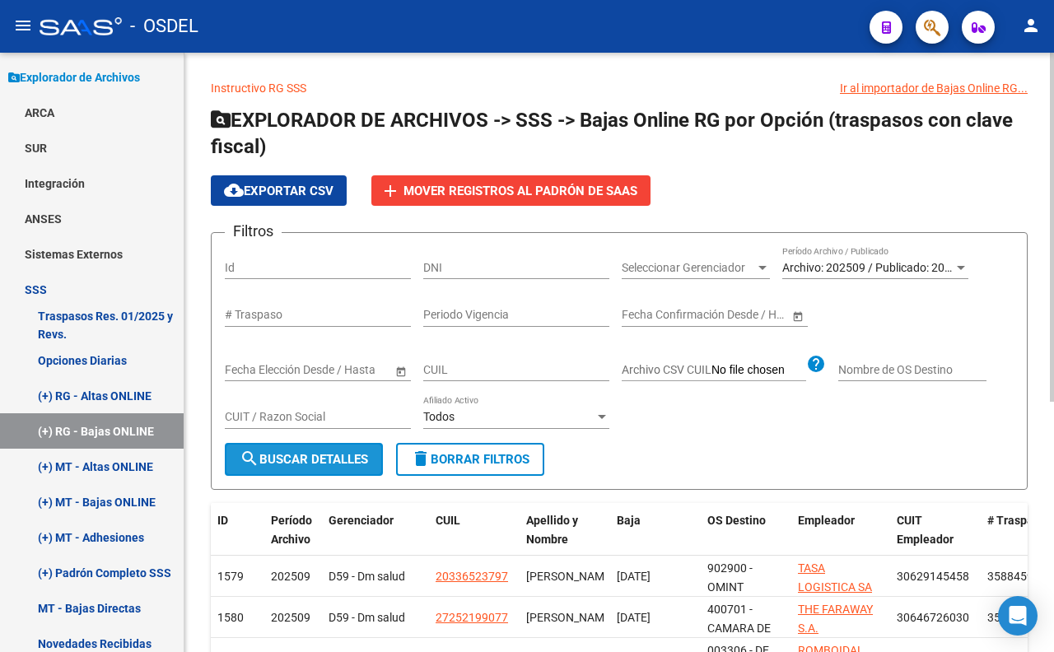
click at [315, 457] on span "search Buscar Detalles" at bounding box center [304, 459] width 128 height 15
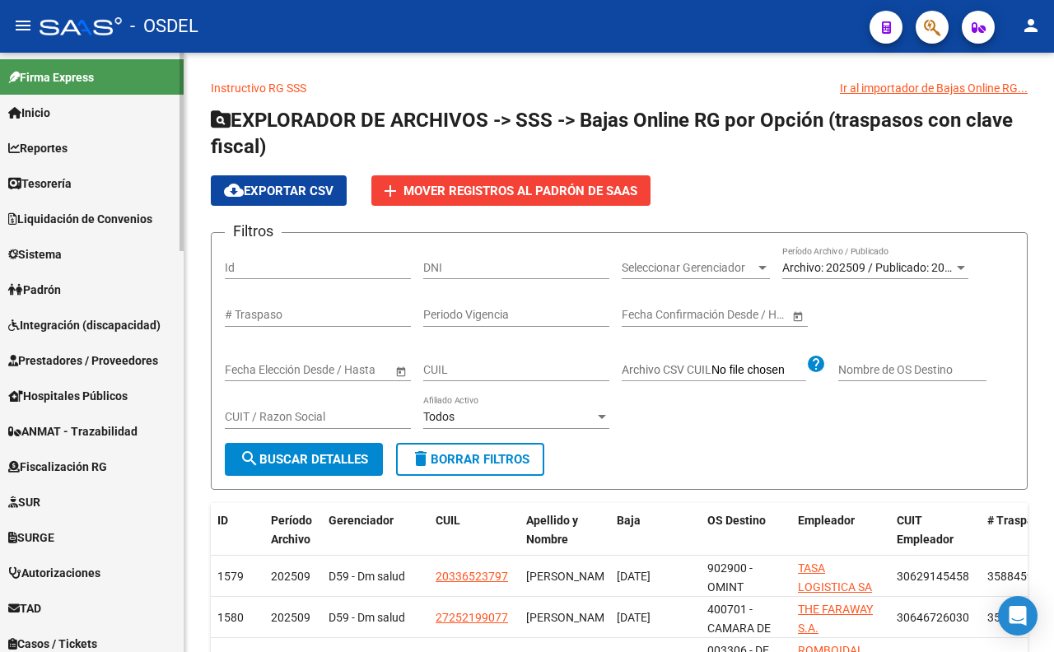
click at [72, 187] on span "Tesorería" at bounding box center [39, 184] width 63 height 18
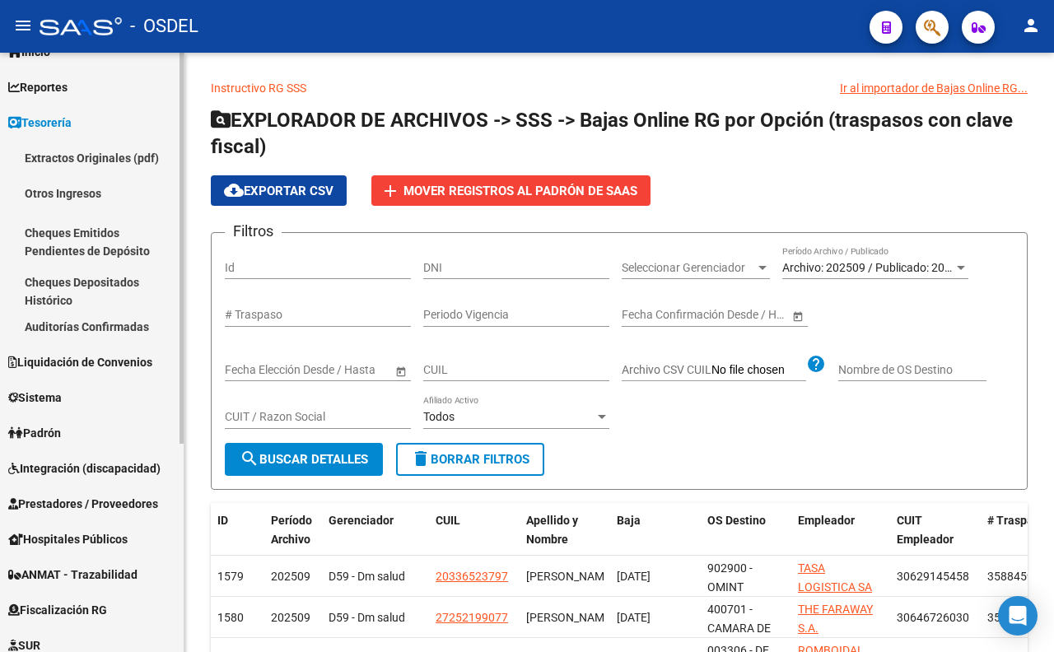
scroll to position [91, 0]
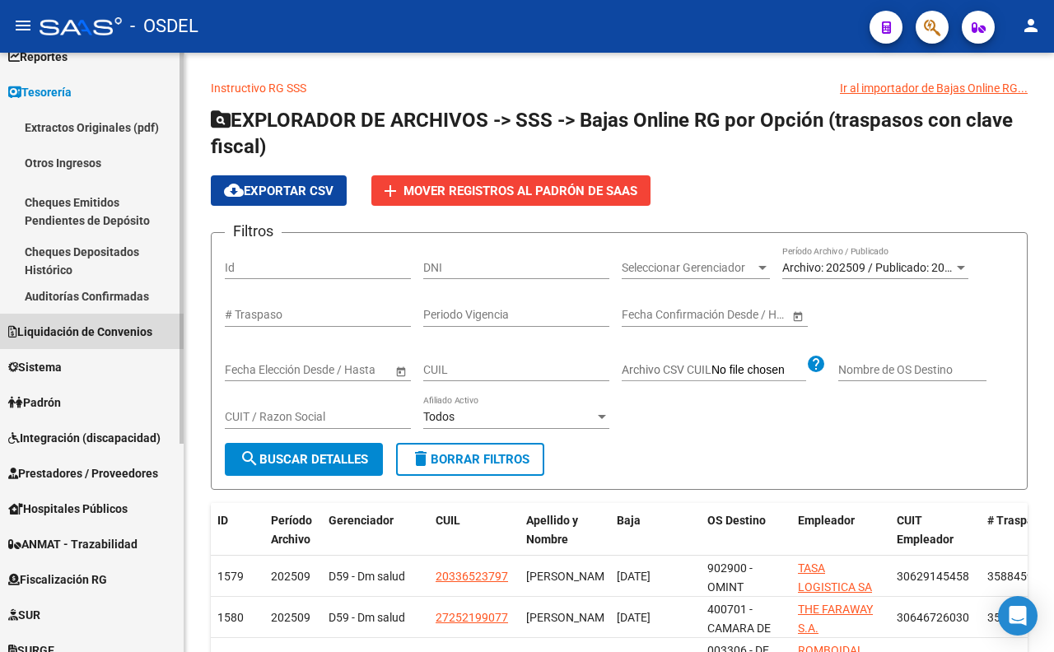
click at [89, 338] on span "Liquidación de Convenios" at bounding box center [80, 332] width 144 height 18
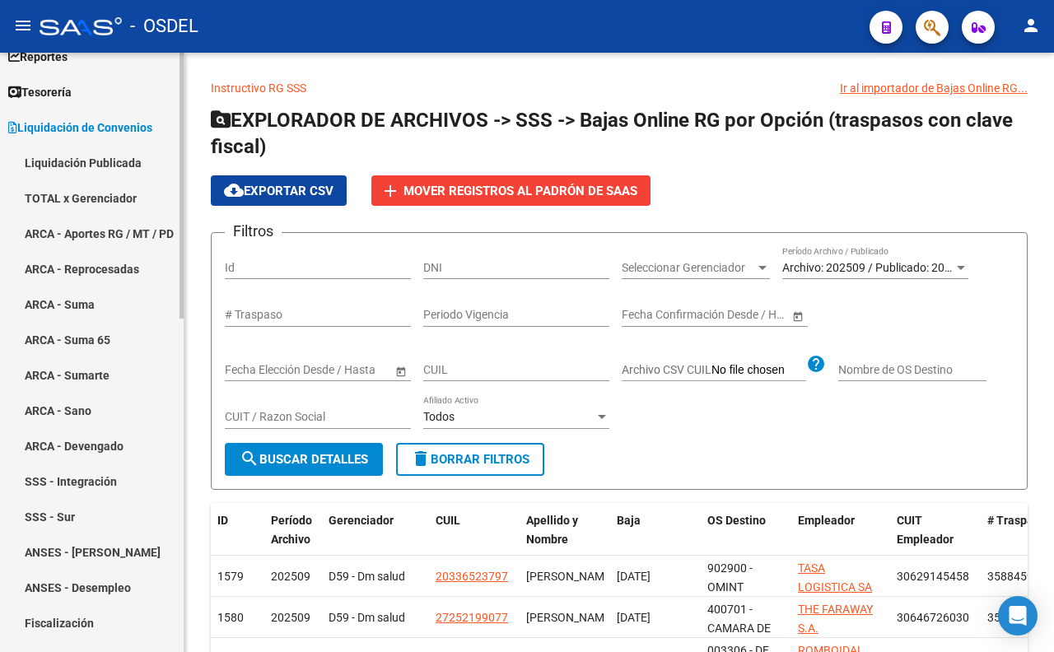
click at [117, 206] on link "TOTAL x Gerenciador" at bounding box center [92, 197] width 184 height 35
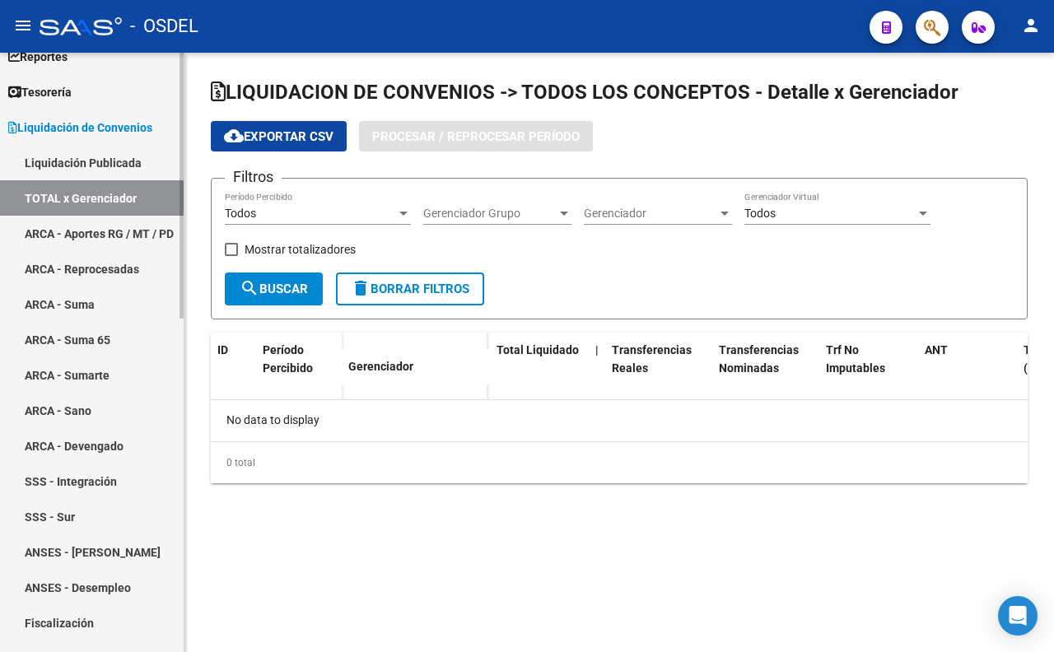
checkbox input "true"
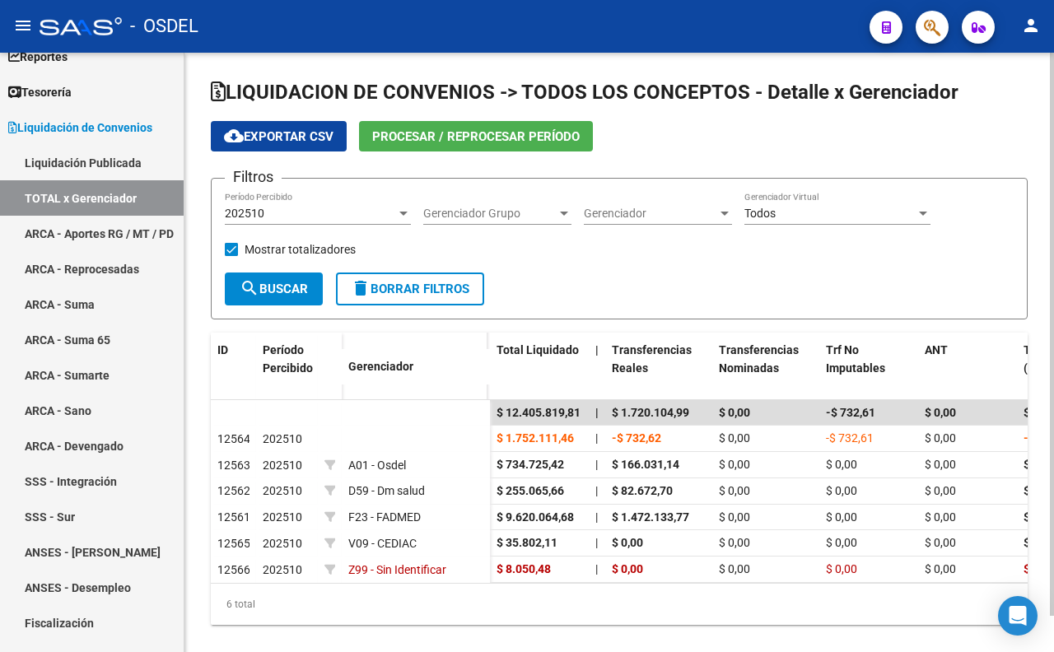
click at [388, 207] on div "202510" at bounding box center [310, 214] width 171 height 14
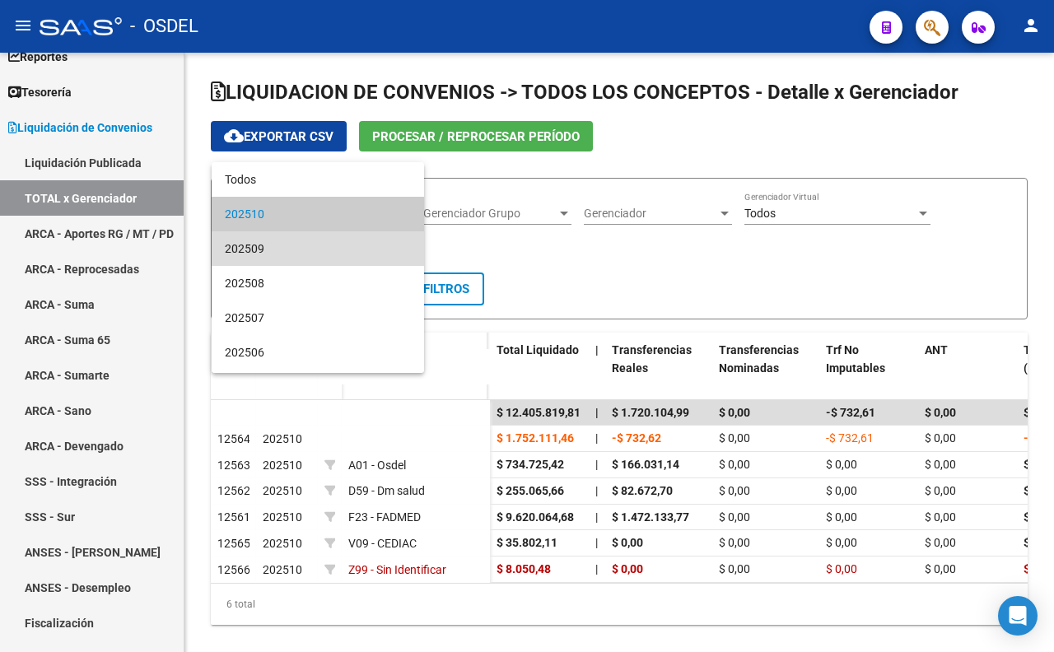
click at [355, 245] on span "202509" at bounding box center [318, 248] width 186 height 35
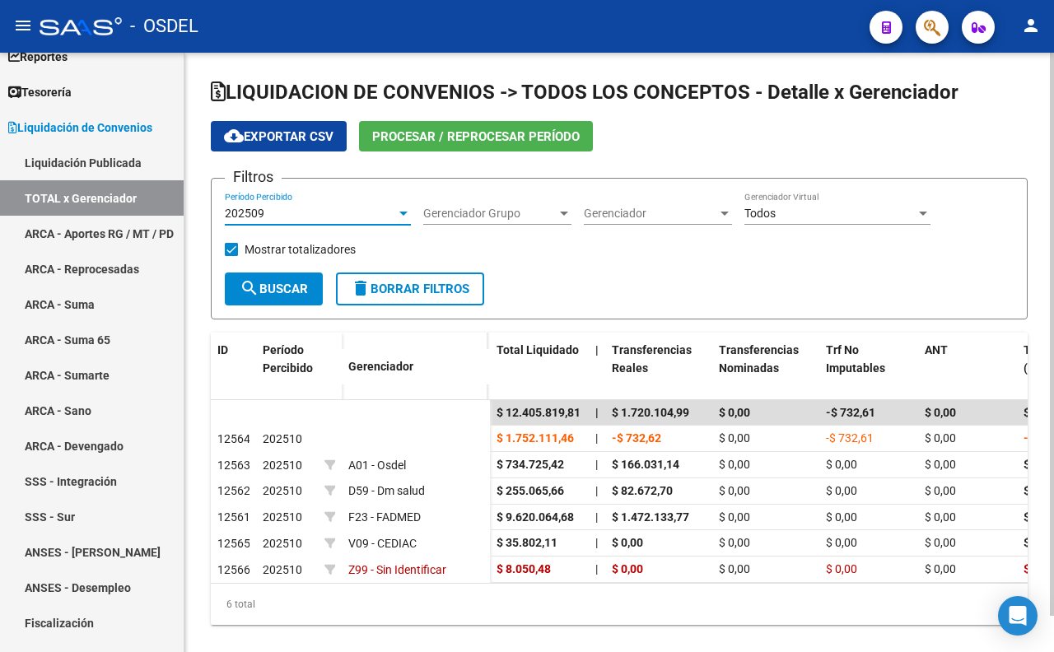
click at [325, 218] on div "202509" at bounding box center [310, 214] width 171 height 14
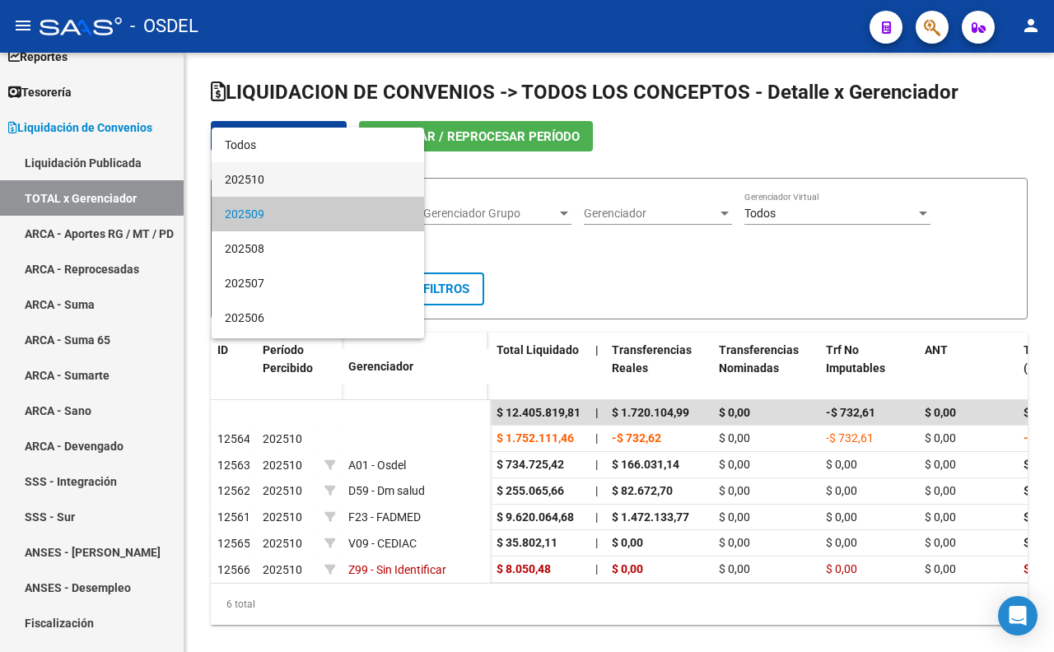
click at [318, 187] on span "202510" at bounding box center [318, 179] width 186 height 35
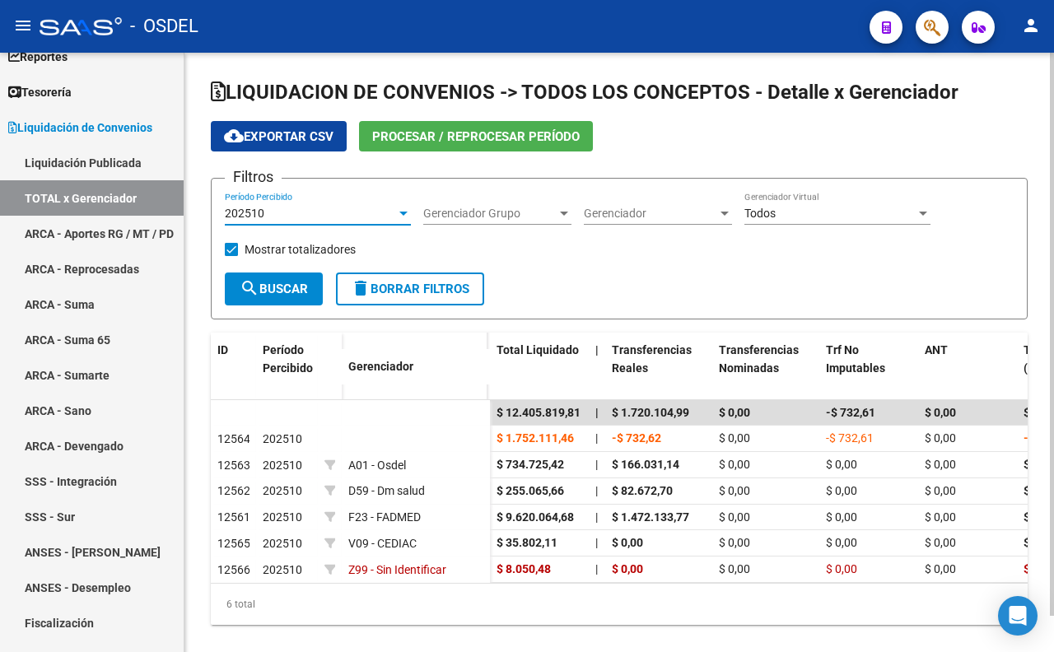
click at [306, 208] on div "202510" at bounding box center [310, 214] width 171 height 14
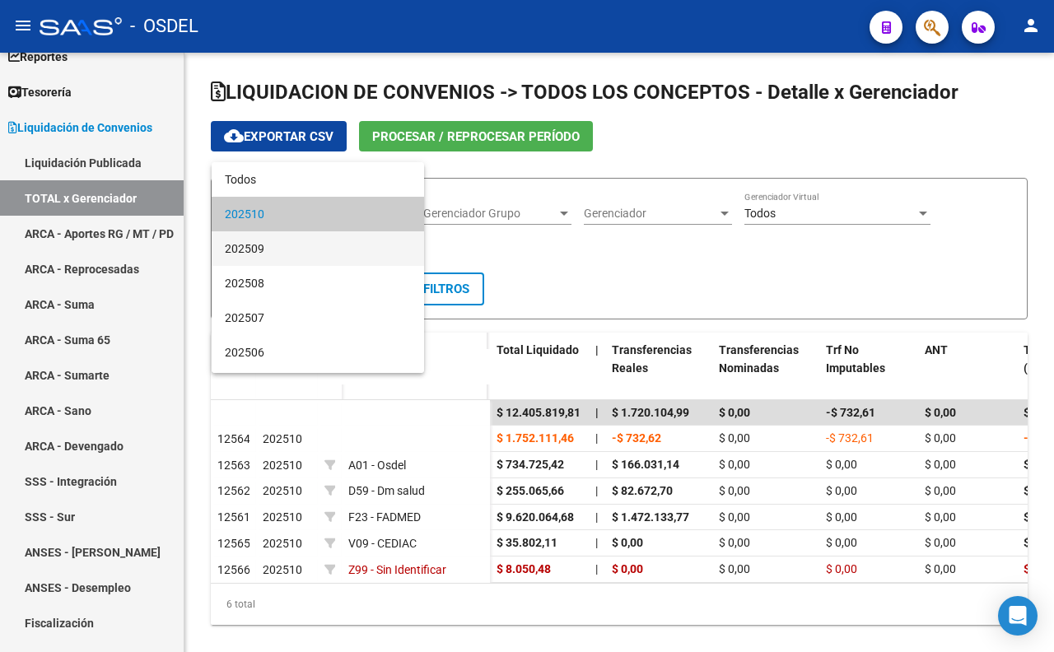
click at [300, 240] on span "202509" at bounding box center [318, 248] width 186 height 35
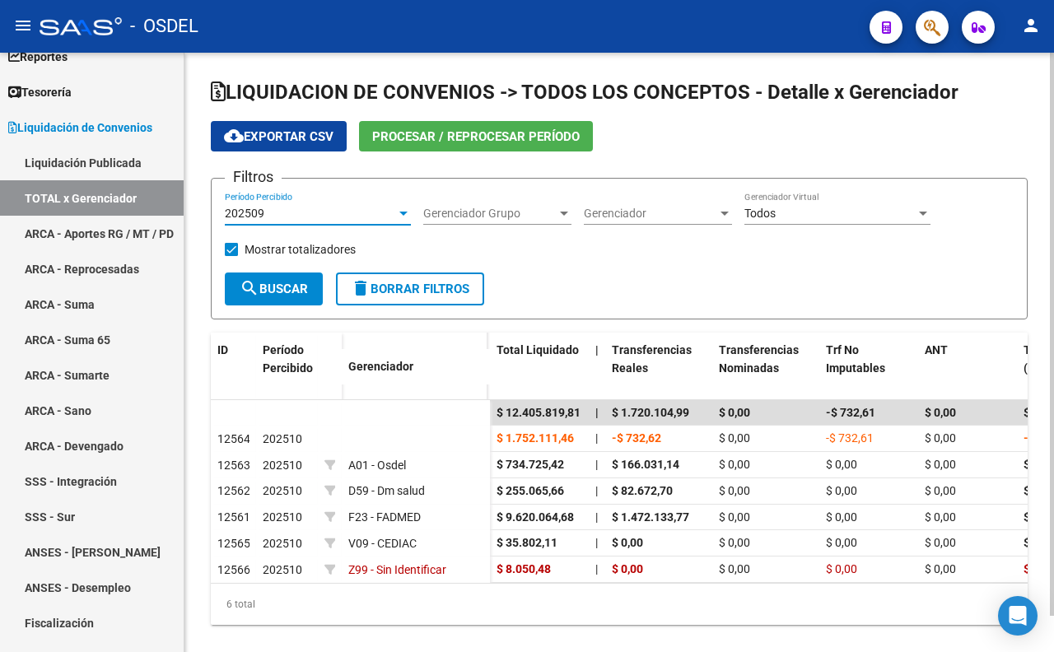
click at [286, 291] on span "search Buscar" at bounding box center [274, 289] width 68 height 15
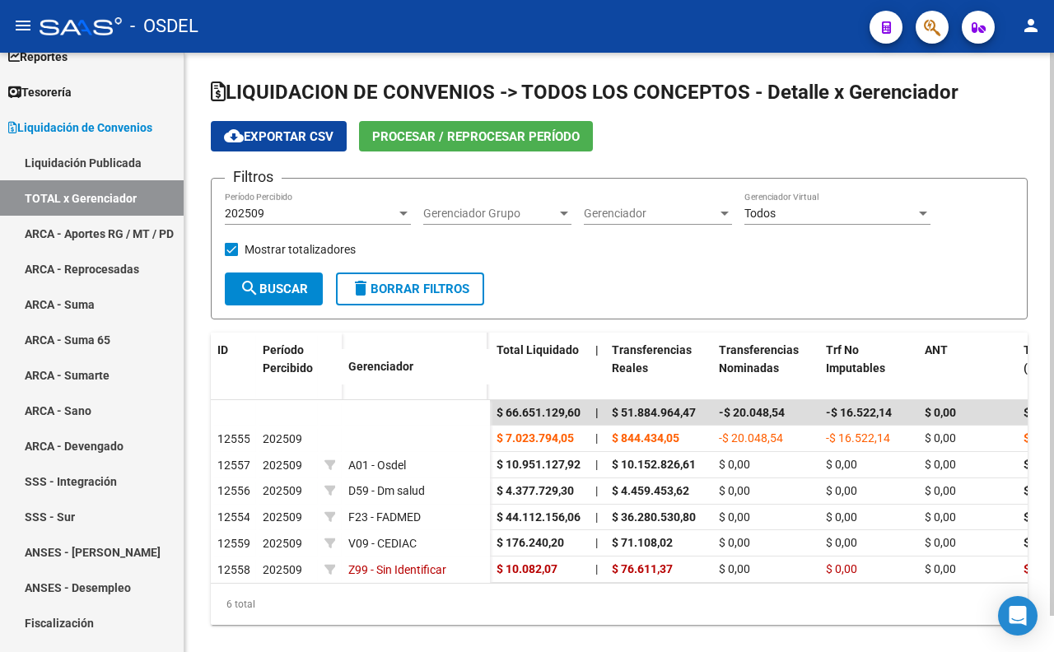
click at [368, 215] on div "202509" at bounding box center [310, 214] width 171 height 14
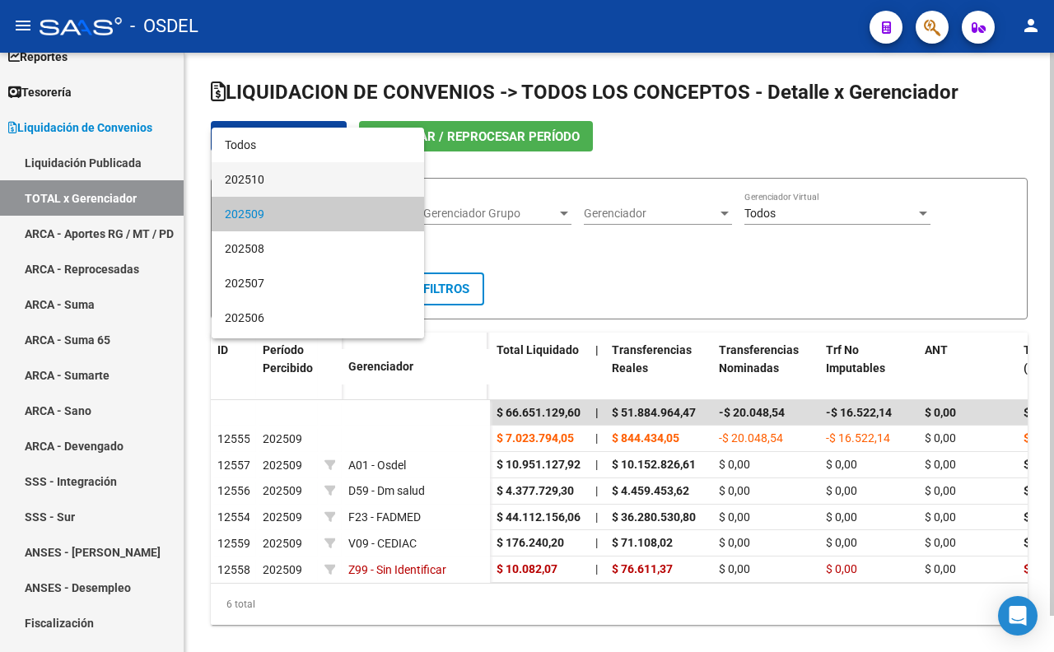
click at [340, 192] on span "202510" at bounding box center [318, 179] width 186 height 35
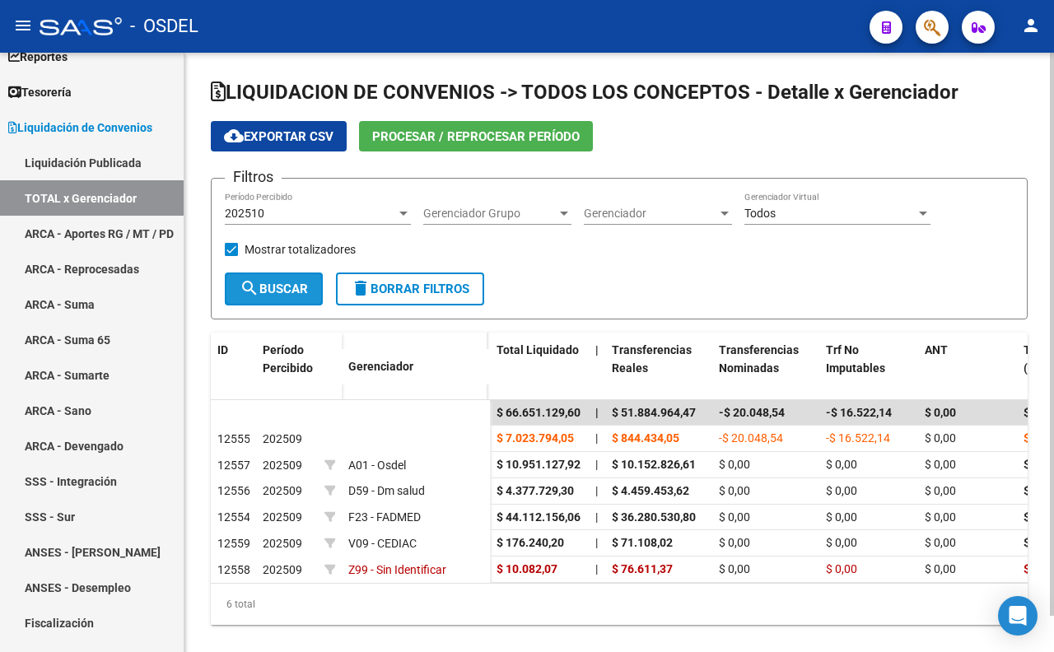
click at [286, 296] on button "search Buscar" at bounding box center [274, 288] width 98 height 33
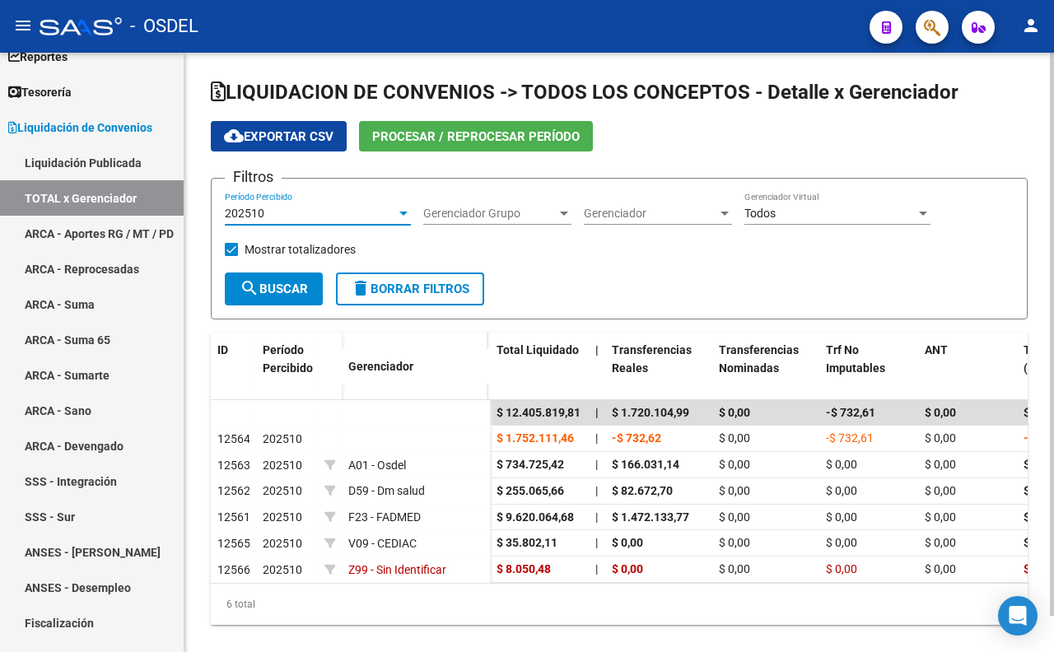
click at [336, 212] on div "202510" at bounding box center [310, 214] width 171 height 14
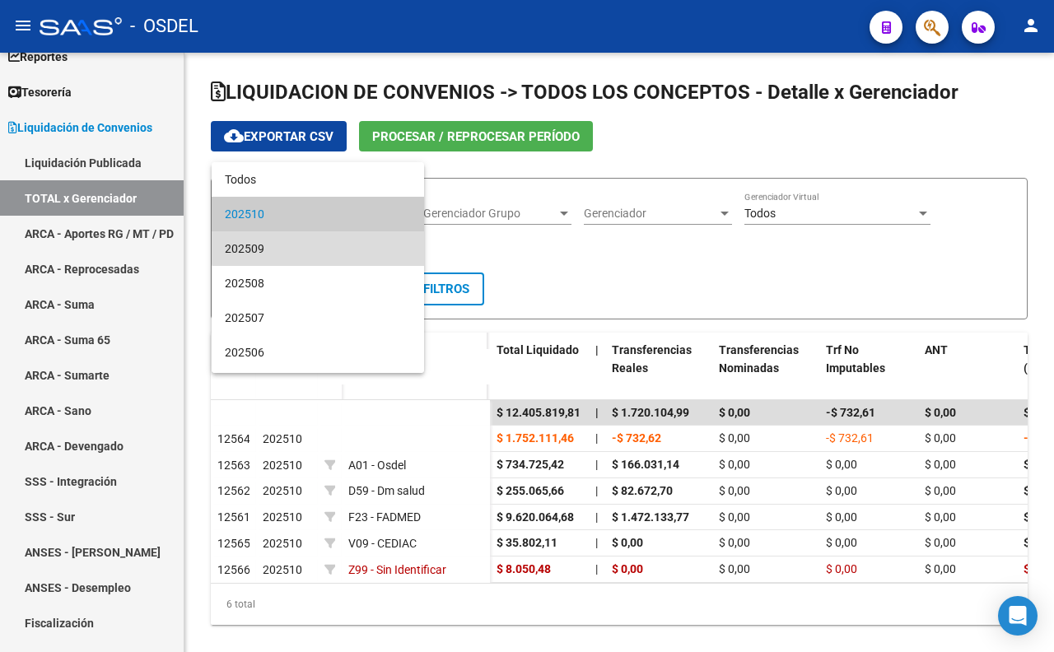
click at [324, 237] on span "202509" at bounding box center [318, 248] width 186 height 35
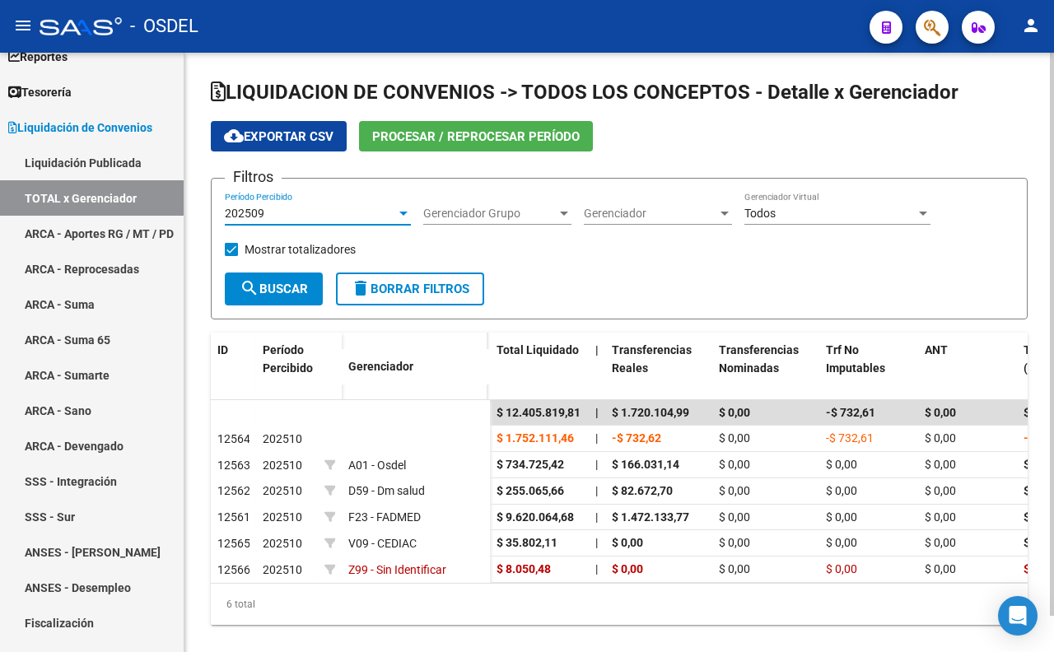
click at [264, 283] on span "search Buscar" at bounding box center [274, 289] width 68 height 15
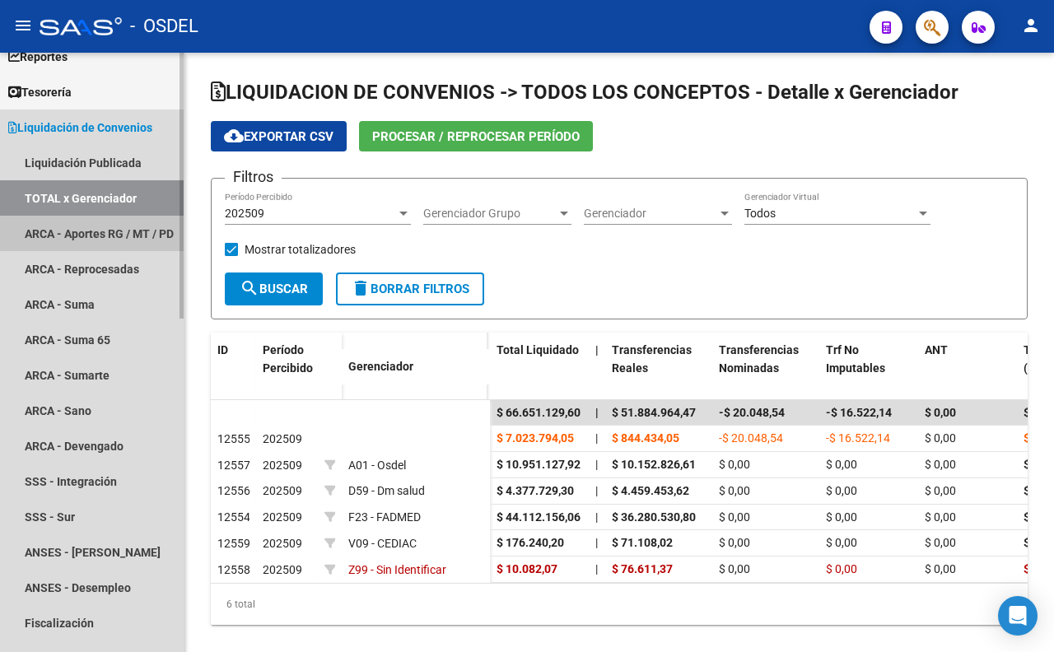
click at [94, 227] on link "ARCA - Aportes RG / MT / PD" at bounding box center [92, 233] width 184 height 35
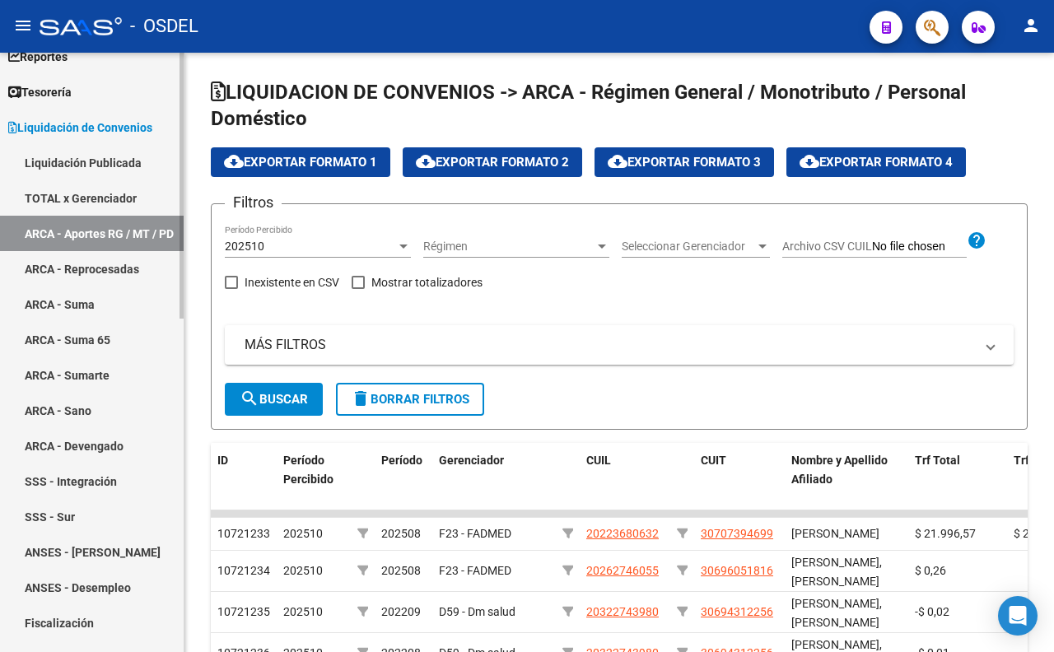
click at [92, 258] on link "ARCA - Reprocesadas" at bounding box center [92, 268] width 184 height 35
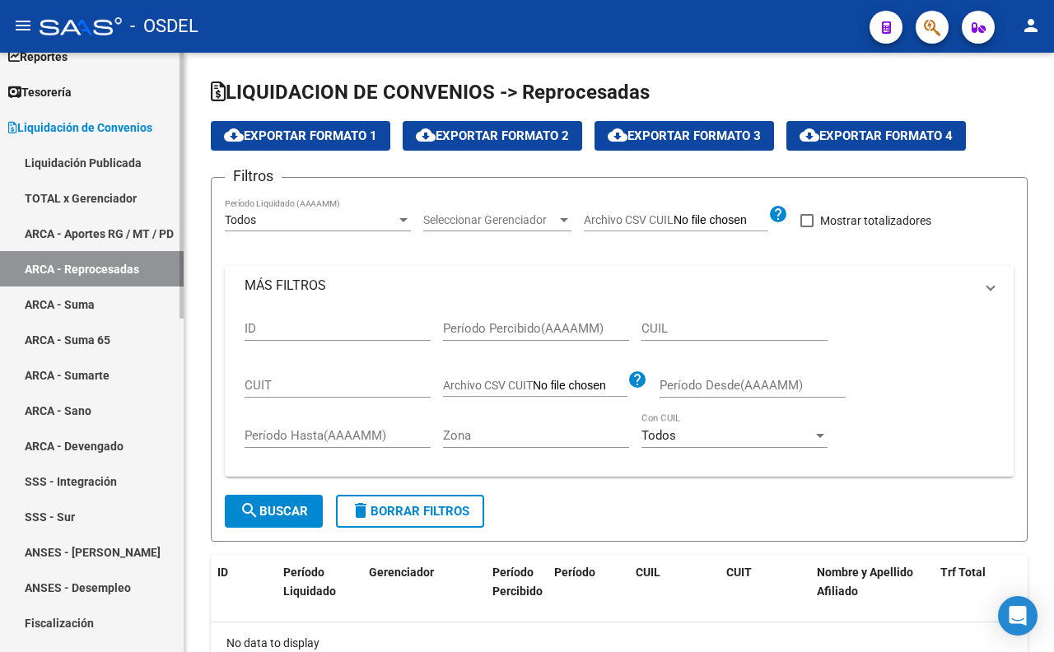
checkbox input "true"
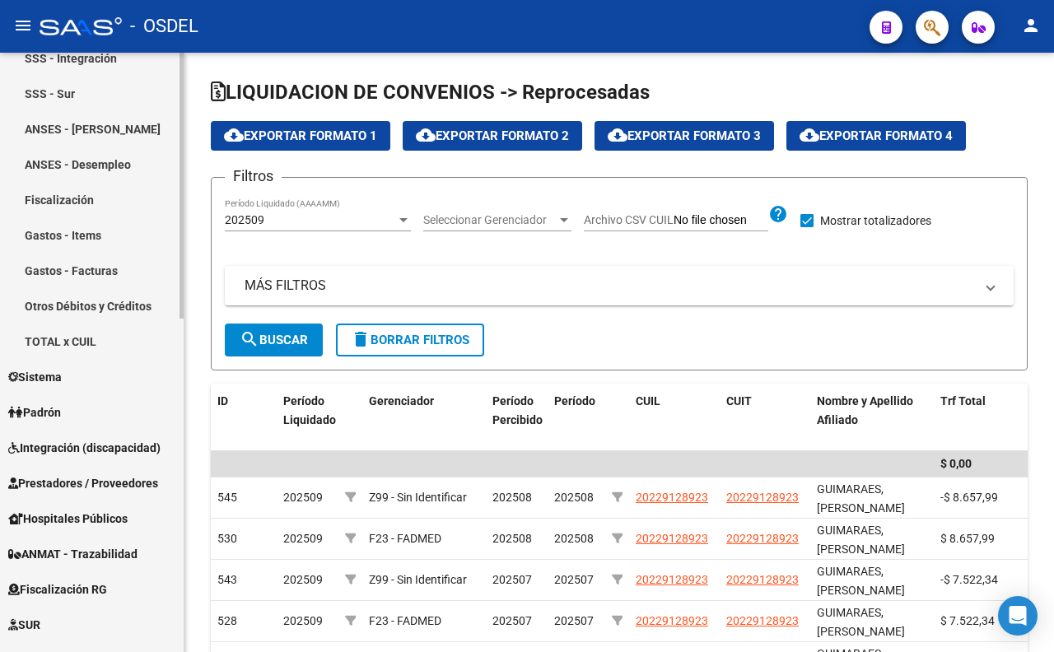
scroll to position [548, 0]
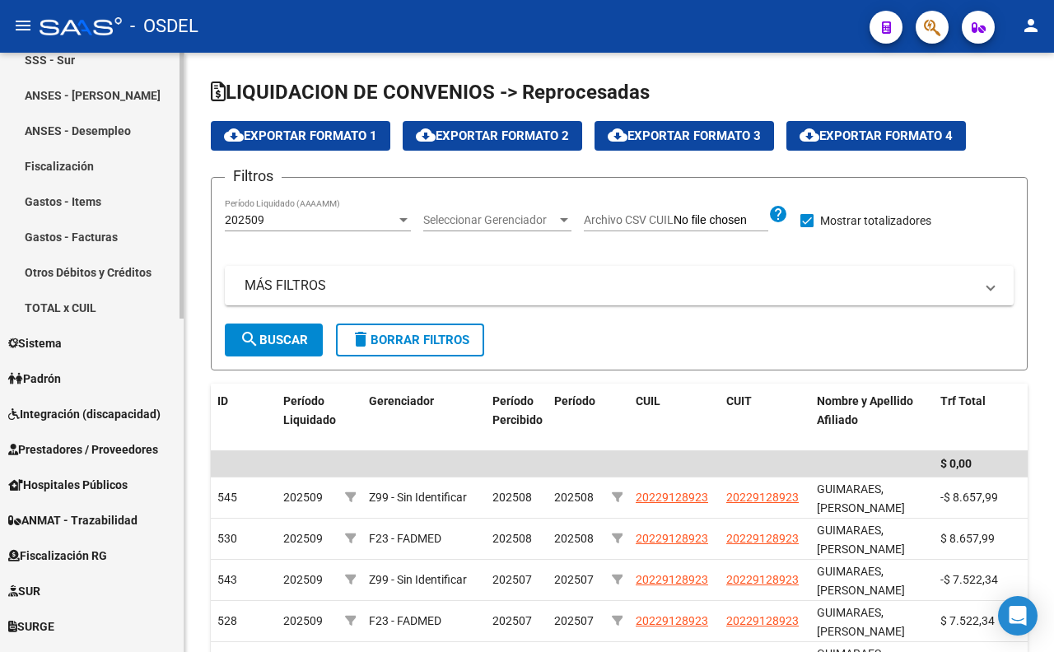
click at [52, 383] on span "Padrón" at bounding box center [34, 379] width 53 height 18
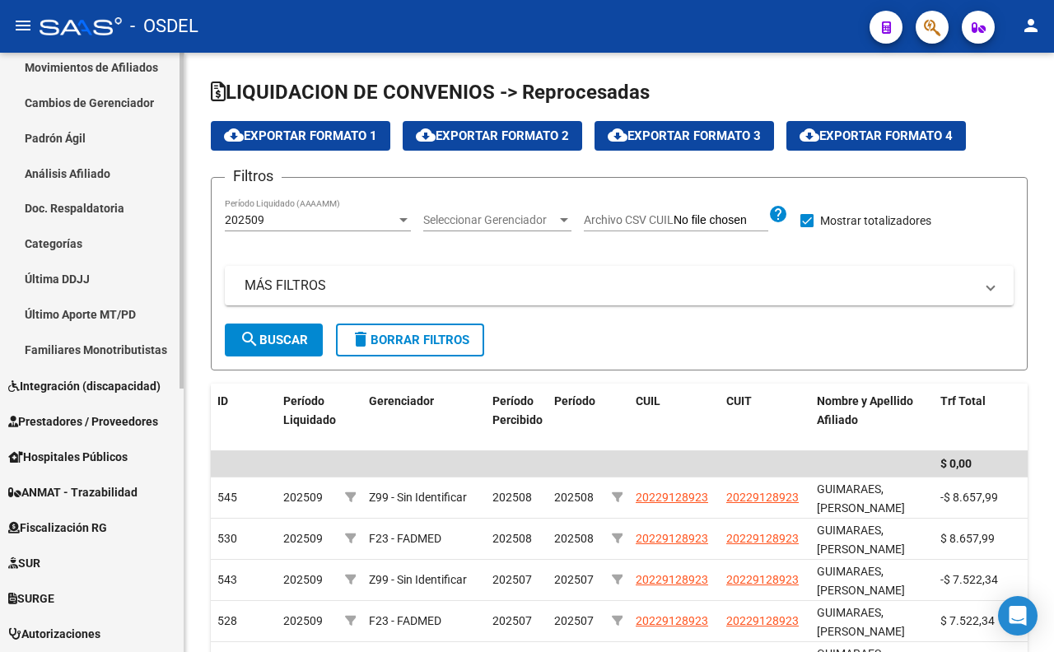
scroll to position [285, 0]
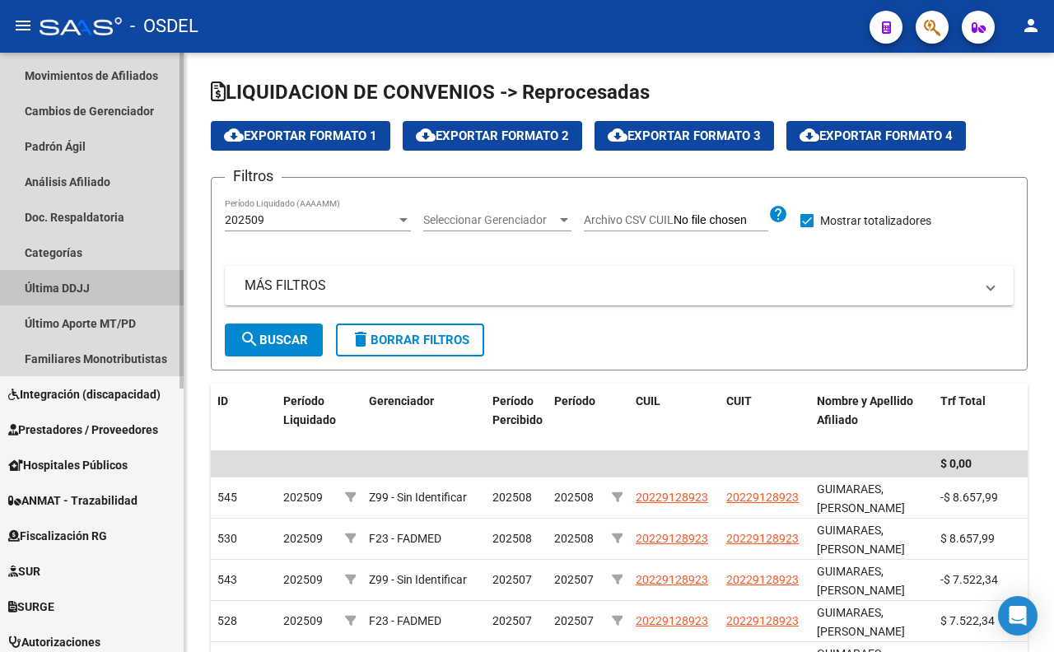
click at [77, 277] on link "Última DDJJ" at bounding box center [92, 287] width 184 height 35
